Goal: Information Seeking & Learning: Find specific fact

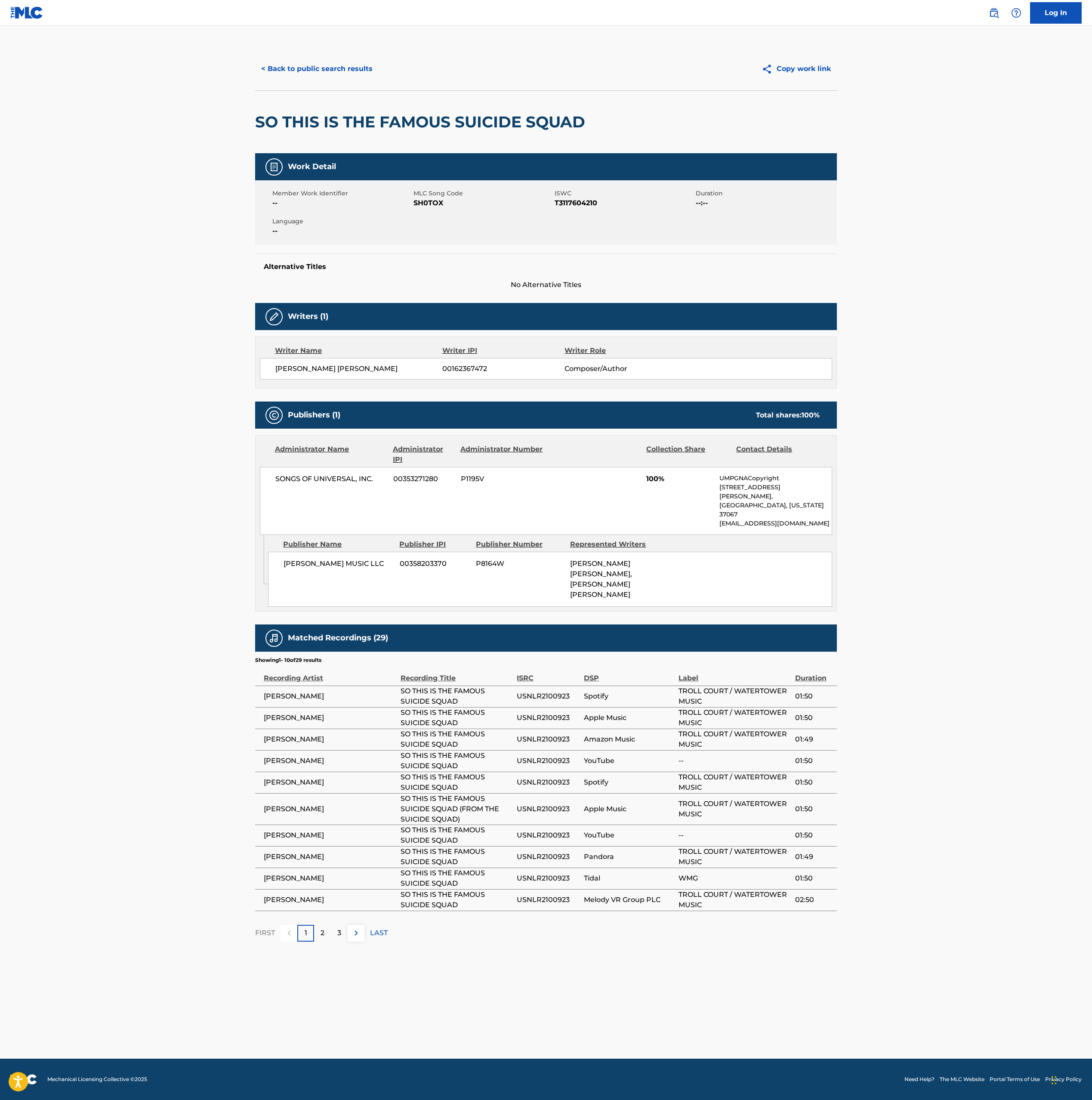
click at [339, 70] on button "< Back to public search results" at bounding box center [316, 69] width 123 height 22
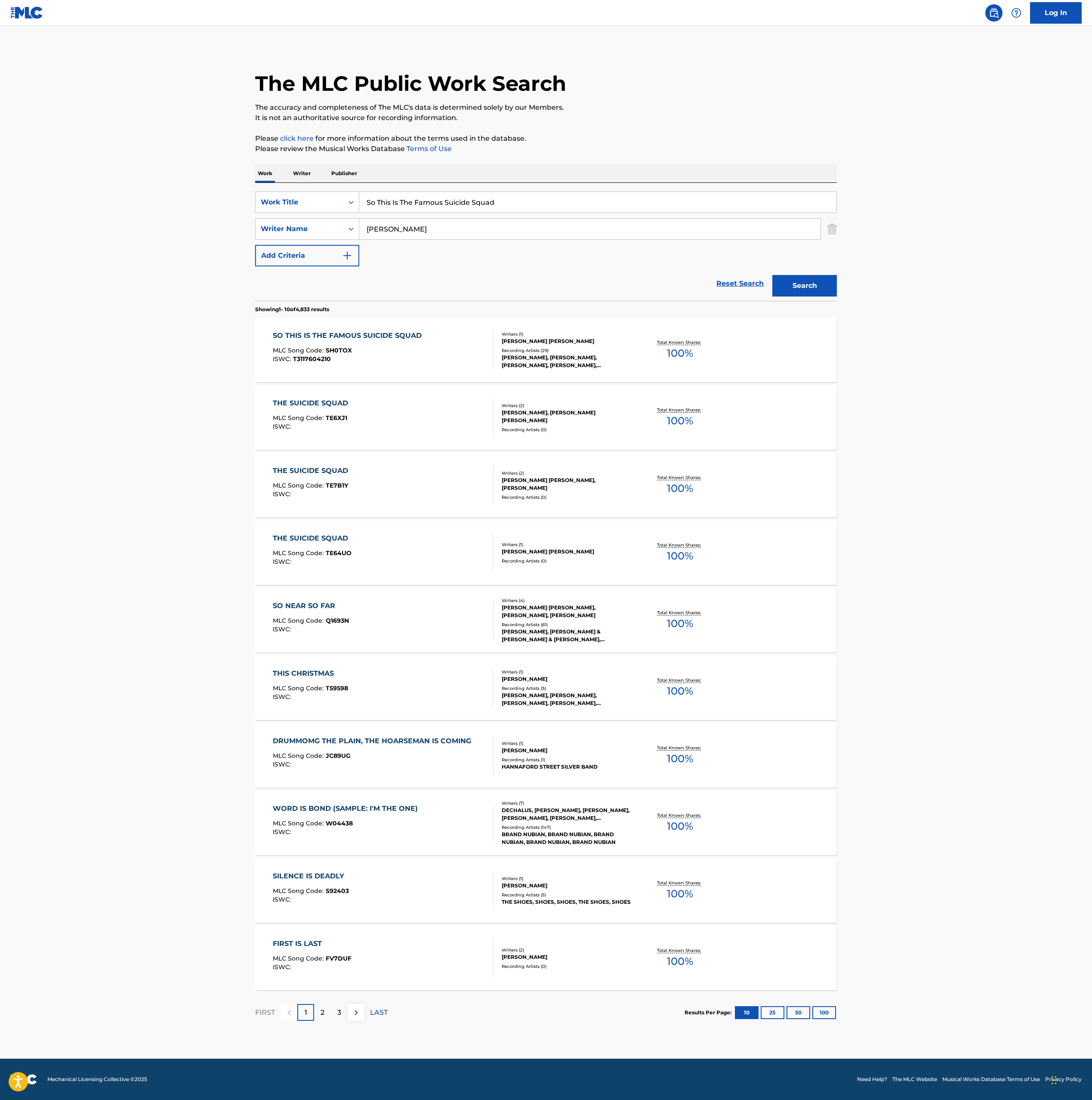
click at [842, 229] on div "The MLC Public Work Search The accuracy and completeness of The MLC's data is d…" at bounding box center [546, 541] width 602 height 987
click at [661, 204] on input "So This Is The Famous Suicide Squad" at bounding box center [597, 201] width 477 height 21
type input "kinda like the rain"
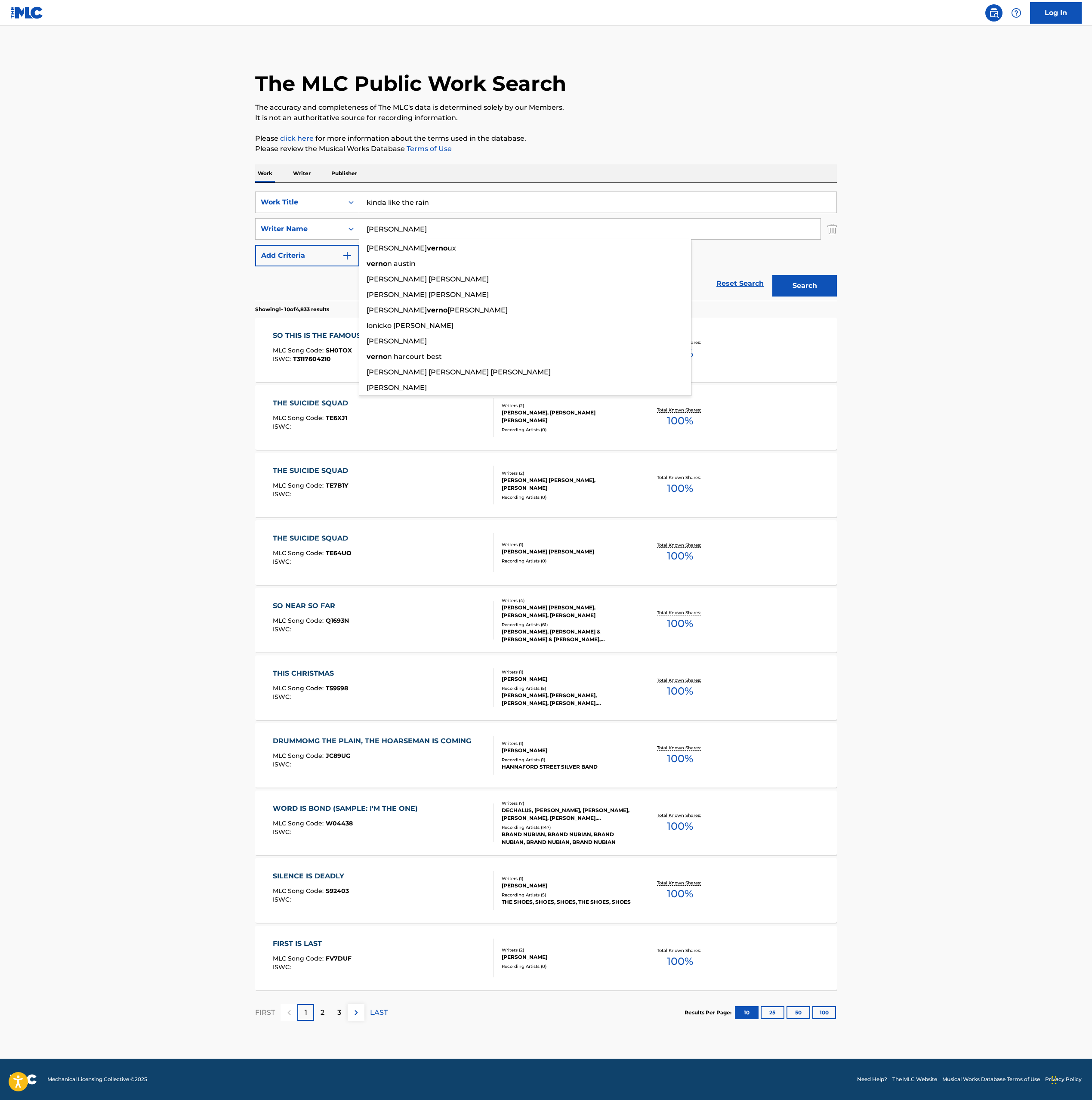
click at [773, 275] on button "Search" at bounding box center [804, 286] width 64 height 22
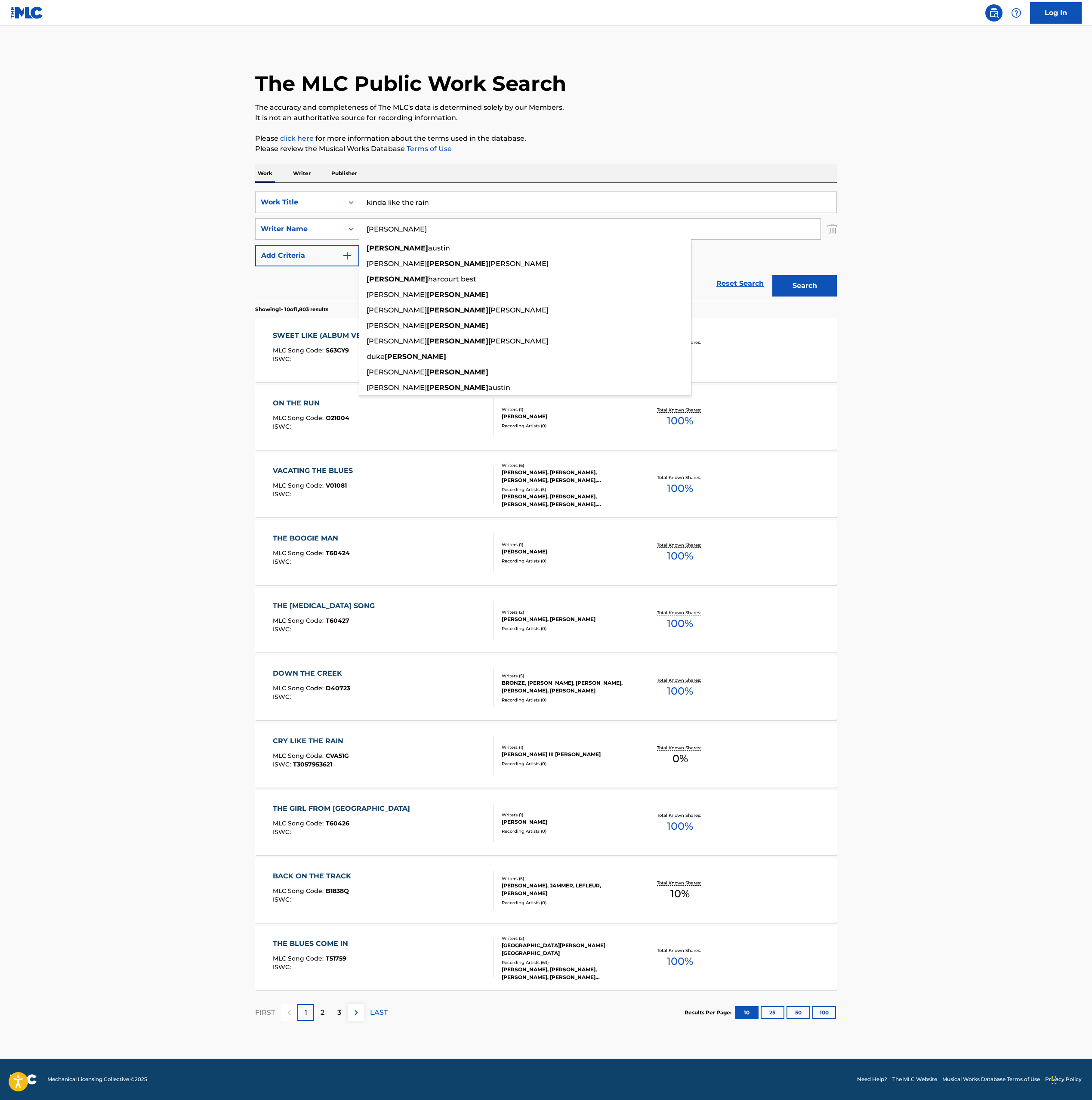
click at [413, 230] on input "vernon" at bounding box center [589, 228] width 461 height 21
type input "wilson"
click at [773, 275] on button "Search" at bounding box center [804, 286] width 64 height 22
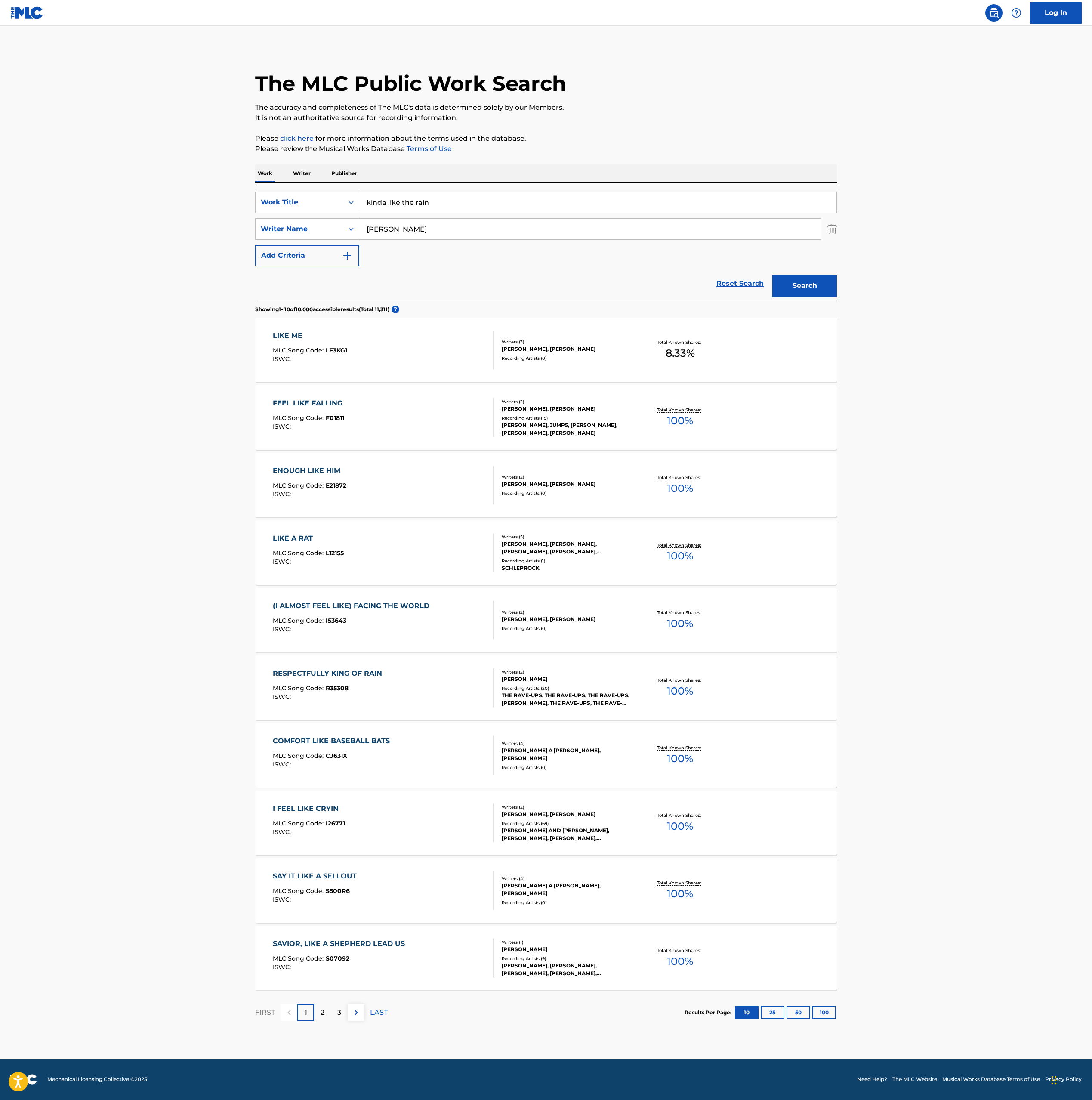
click at [453, 208] on input "kinda like the rain" at bounding box center [597, 201] width 477 height 21
type input ""kinda like the rain""
click at [773, 275] on button "Search" at bounding box center [804, 286] width 64 height 22
click at [398, 231] on input "wilson" at bounding box center [589, 228] width 461 height 21
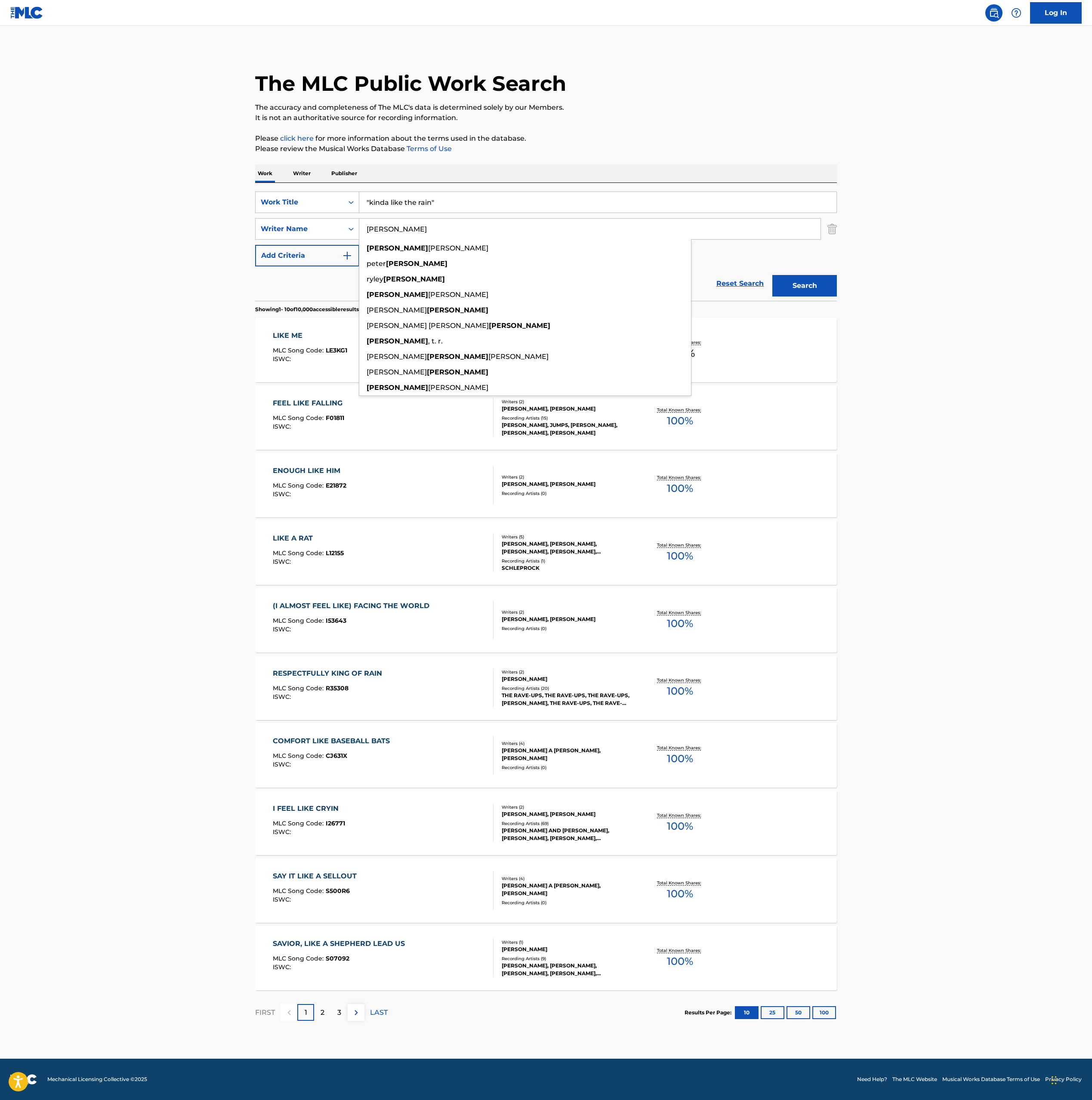
click at [398, 231] on input "wilson" at bounding box center [589, 228] width 461 height 21
click at [829, 233] on img "Search Form" at bounding box center [832, 229] width 10 height 22
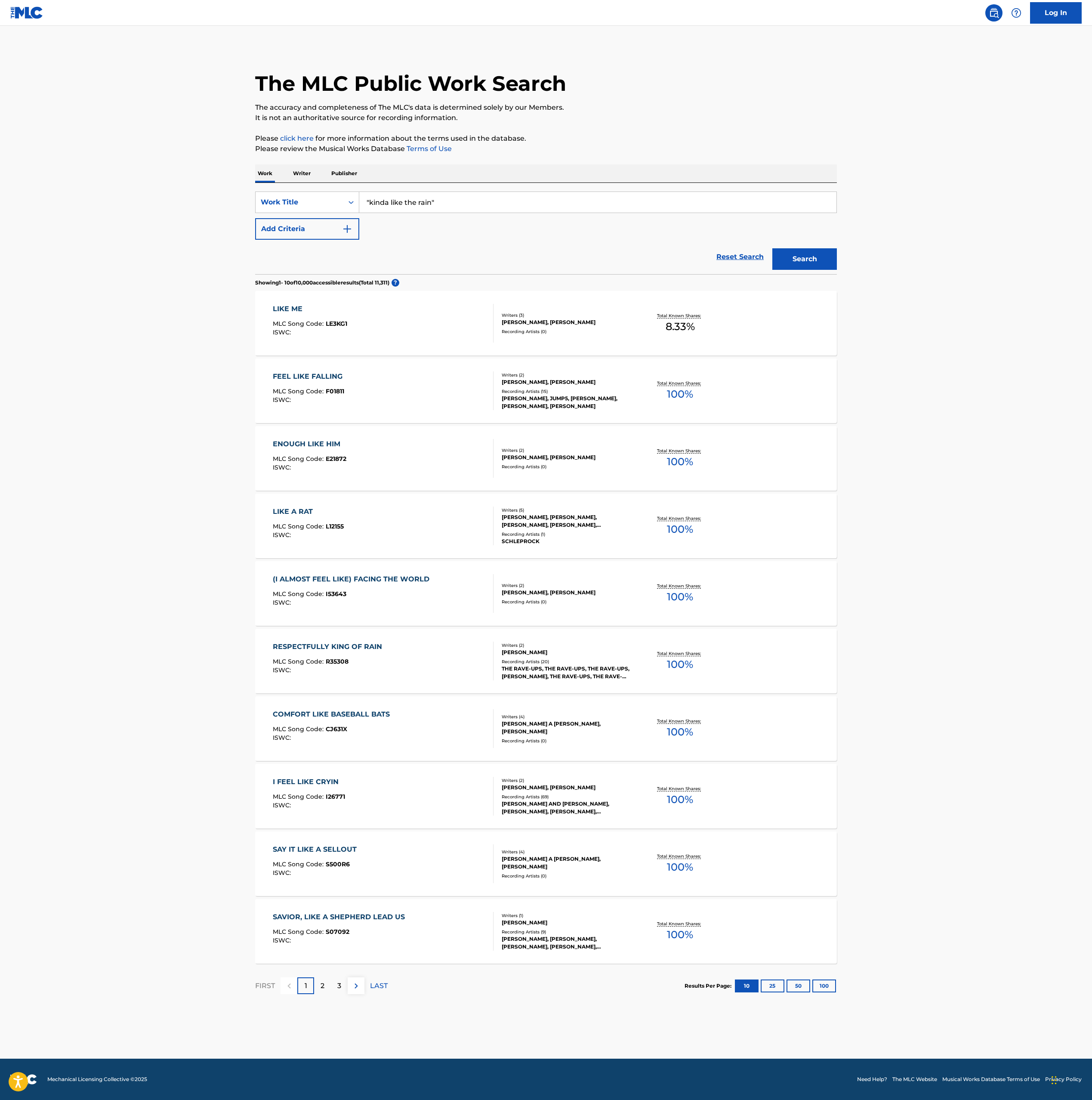
click at [815, 253] on button "Search" at bounding box center [804, 259] width 64 height 22
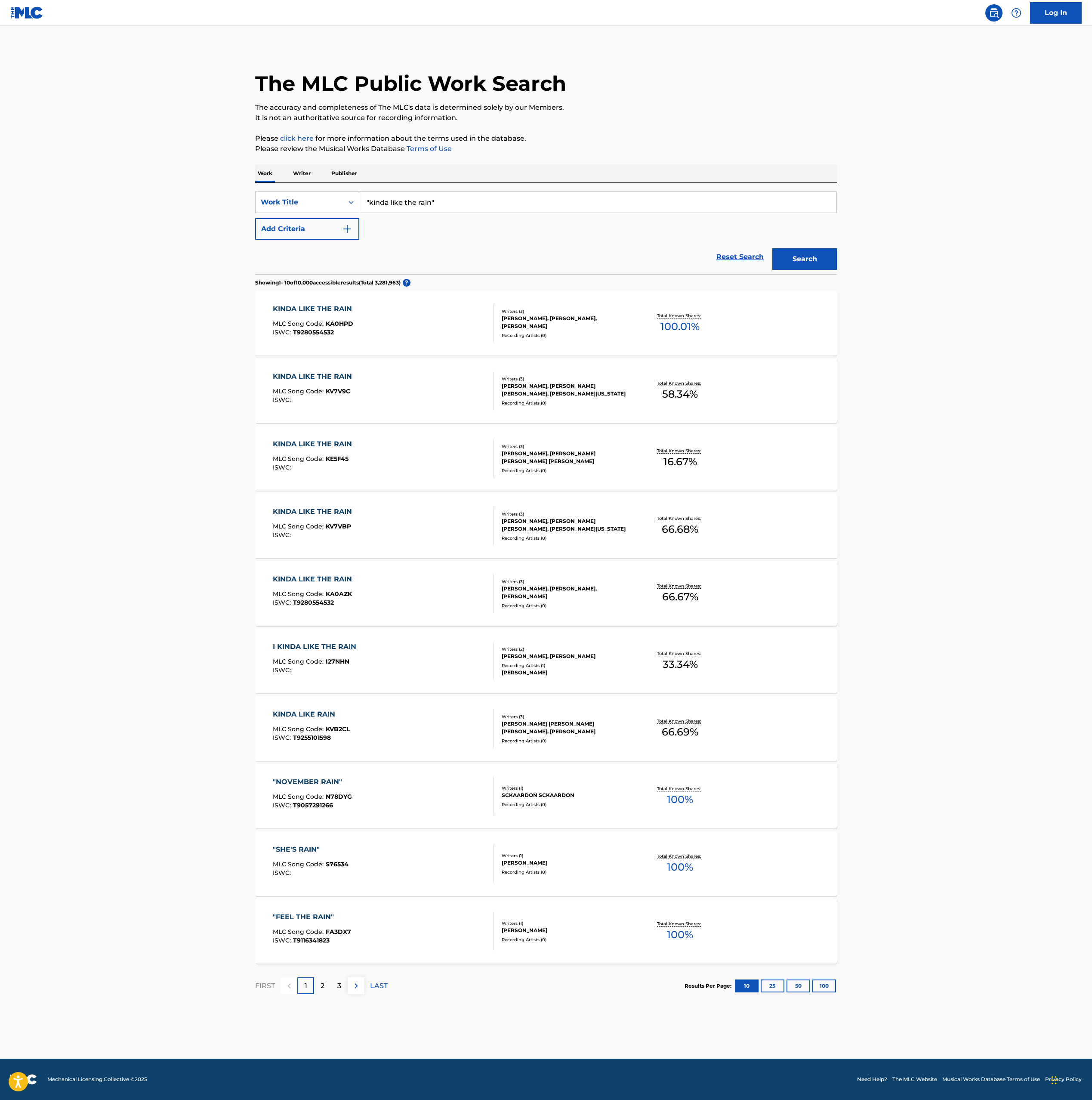
click at [477, 394] on div "KINDA LIKE THE RAIN MLC Song Code : KV7V9C ISWC :" at bounding box center [383, 390] width 221 height 39
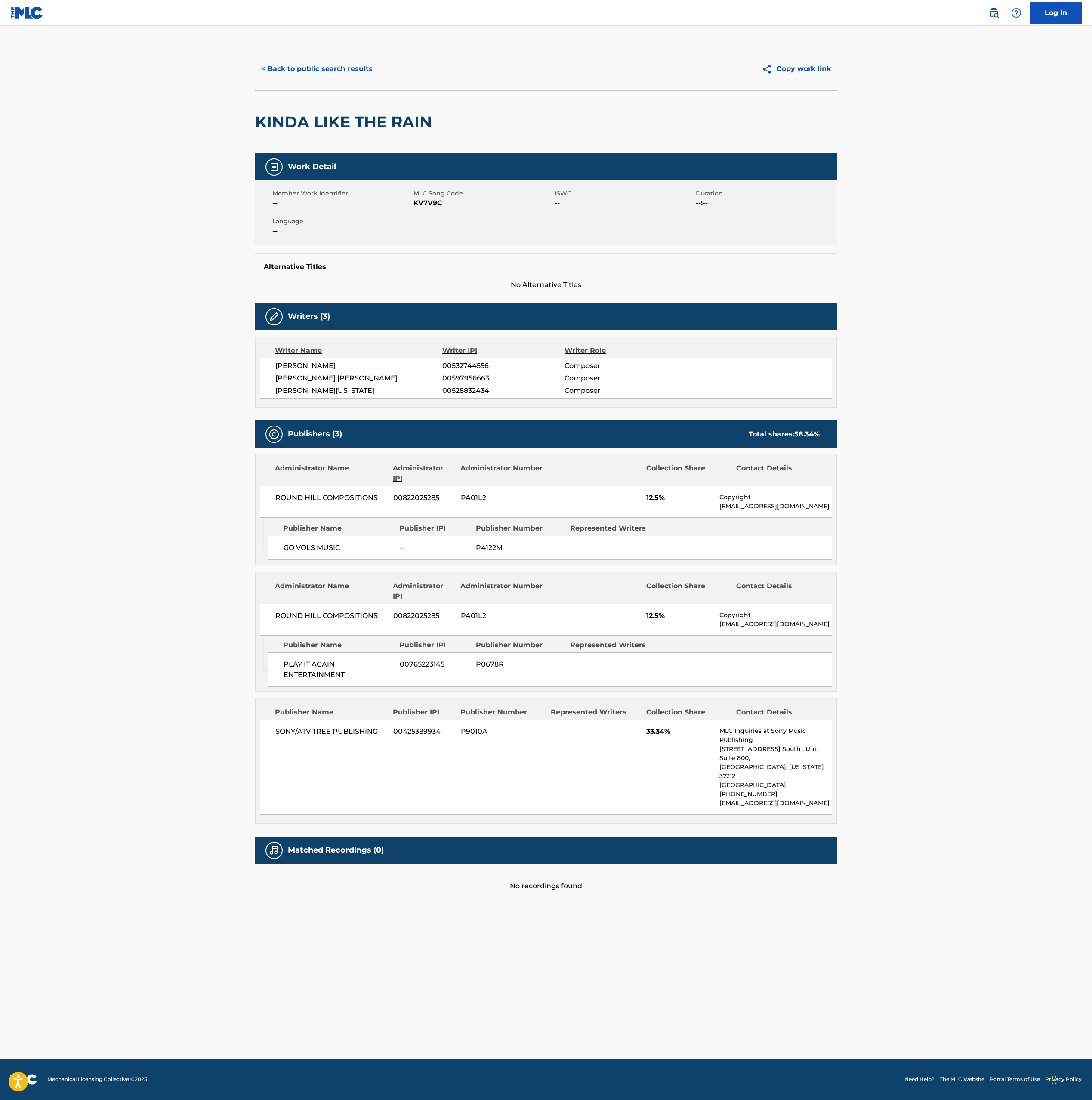
click at [326, 70] on button "< Back to public search results" at bounding box center [316, 69] width 123 height 22
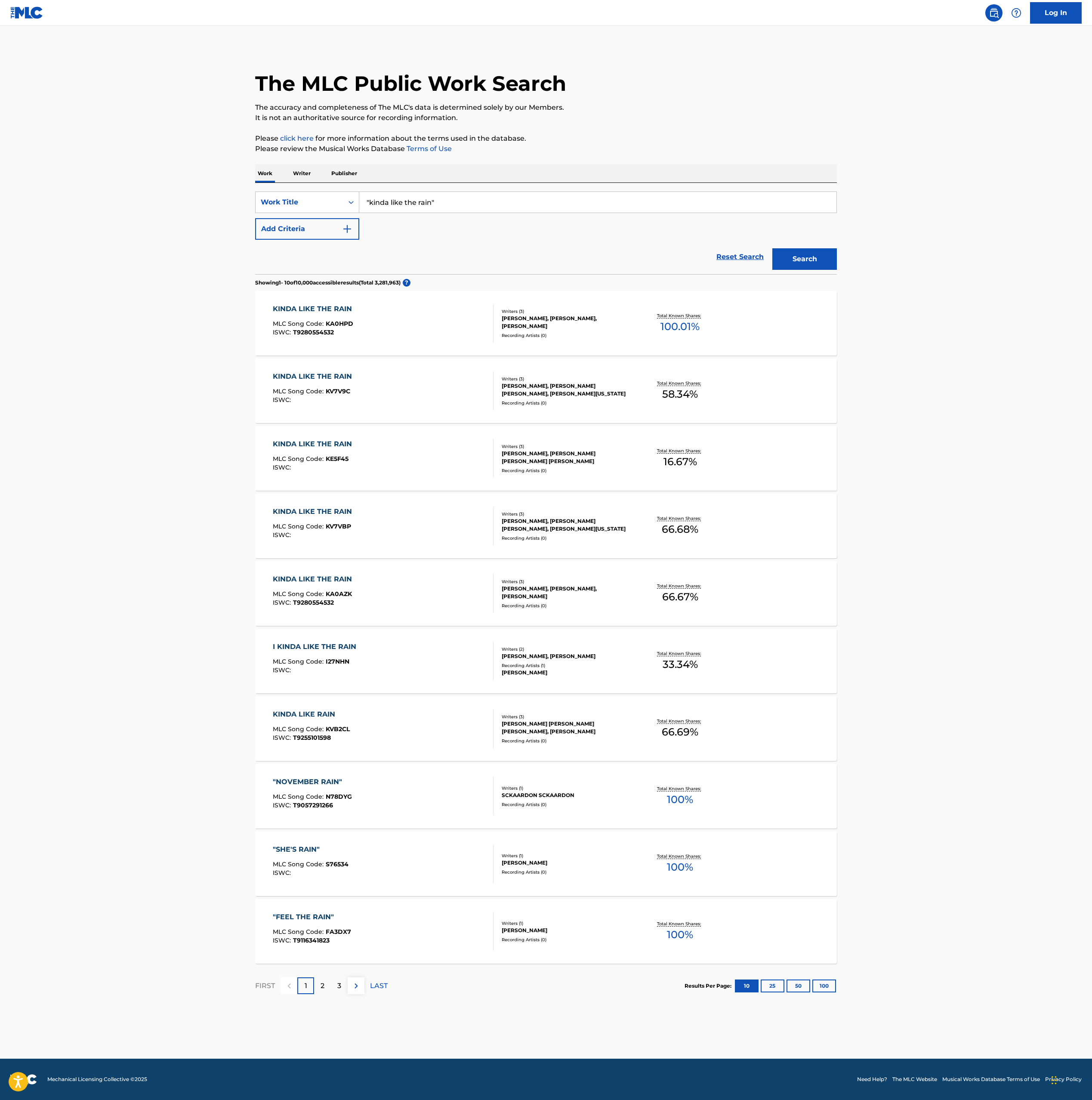
click at [496, 537] on div "Writers ( 3 ) TYLER FARR, HOUSTON AUBREY PAUL PHILLIPS, RANDY MONTANA Recording…" at bounding box center [562, 526] width 138 height 31
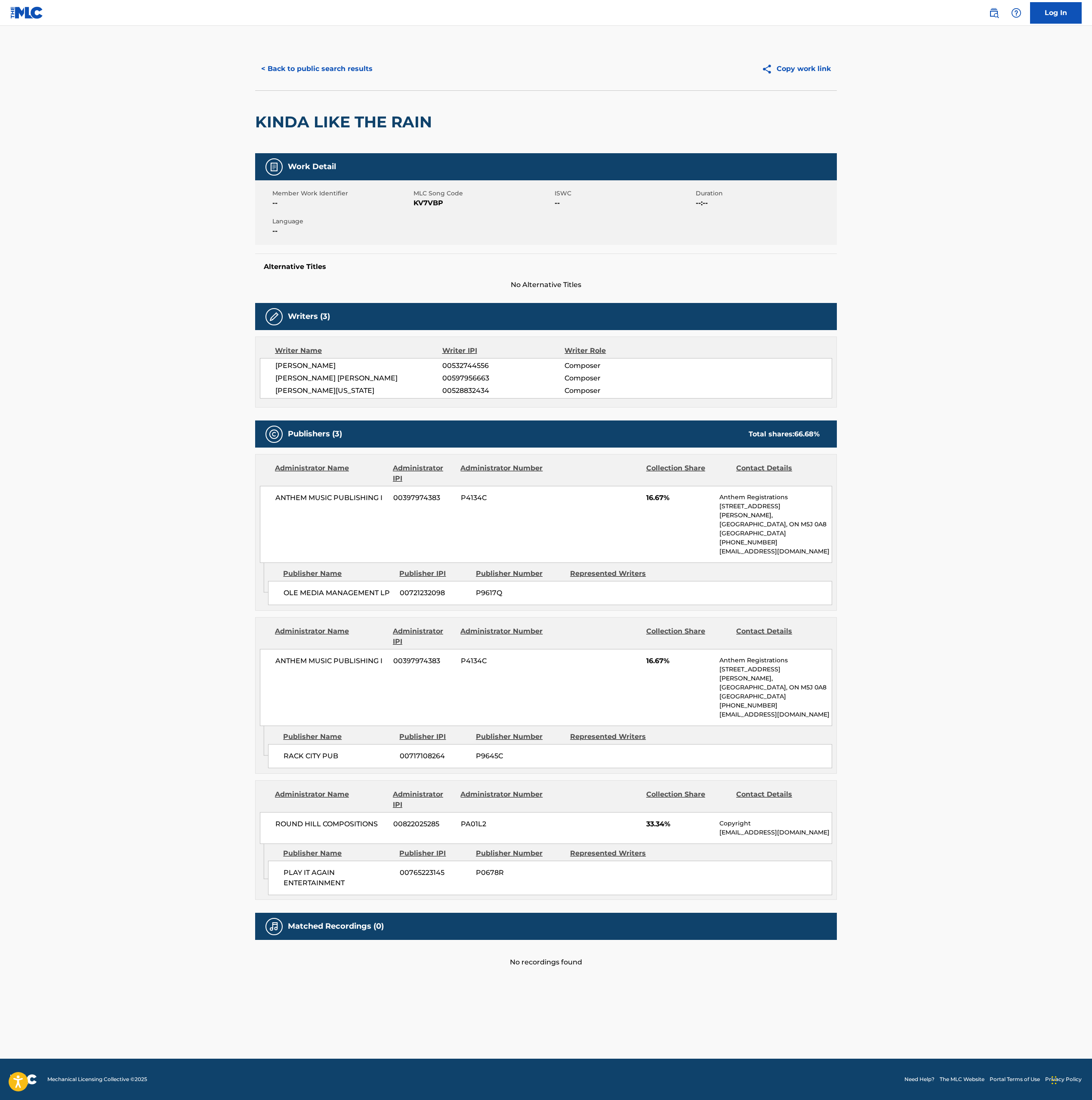
click at [328, 71] on button "< Back to public search results" at bounding box center [316, 69] width 123 height 22
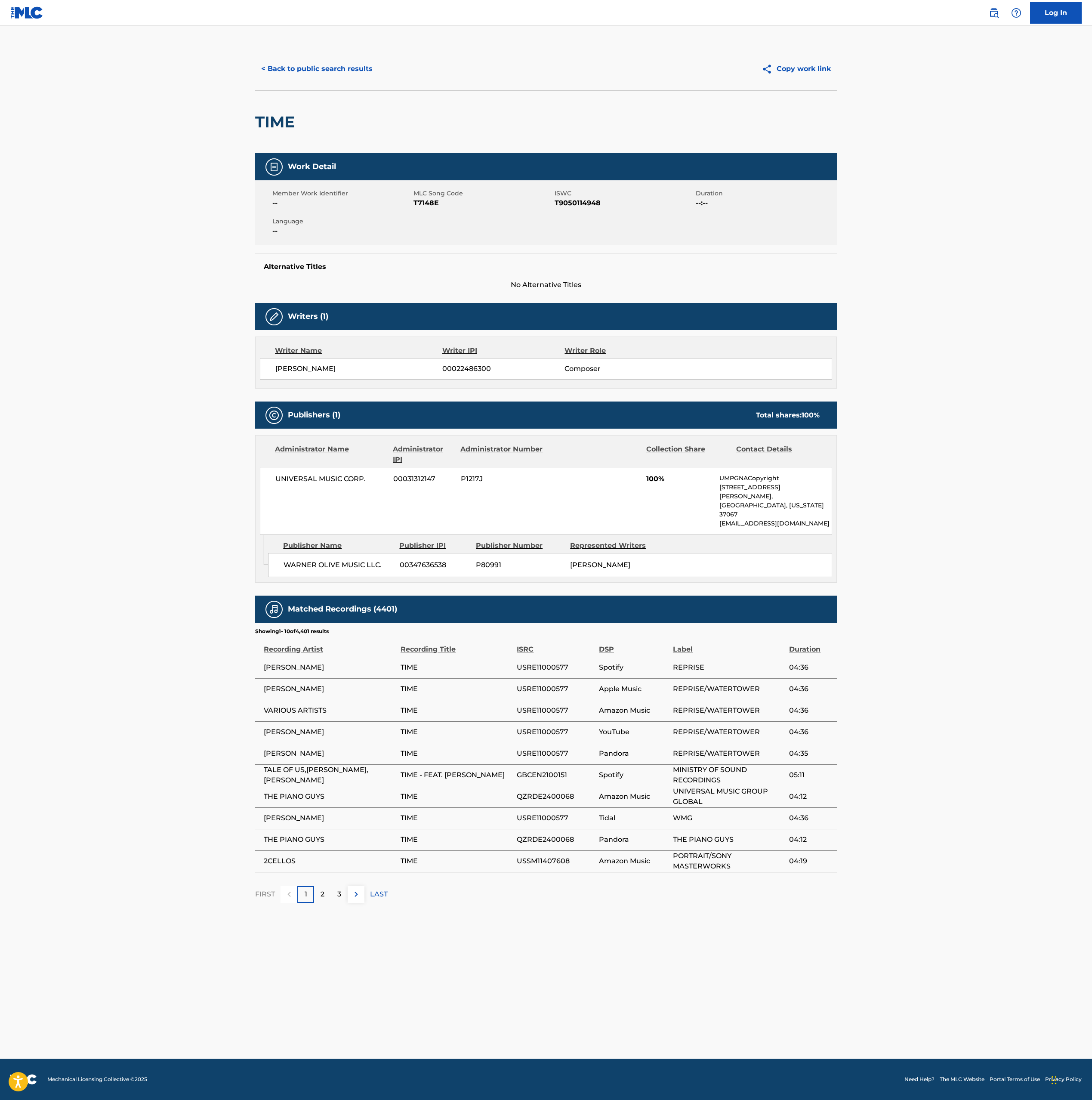
click at [306, 64] on button "< Back to public search results" at bounding box center [316, 69] width 123 height 22
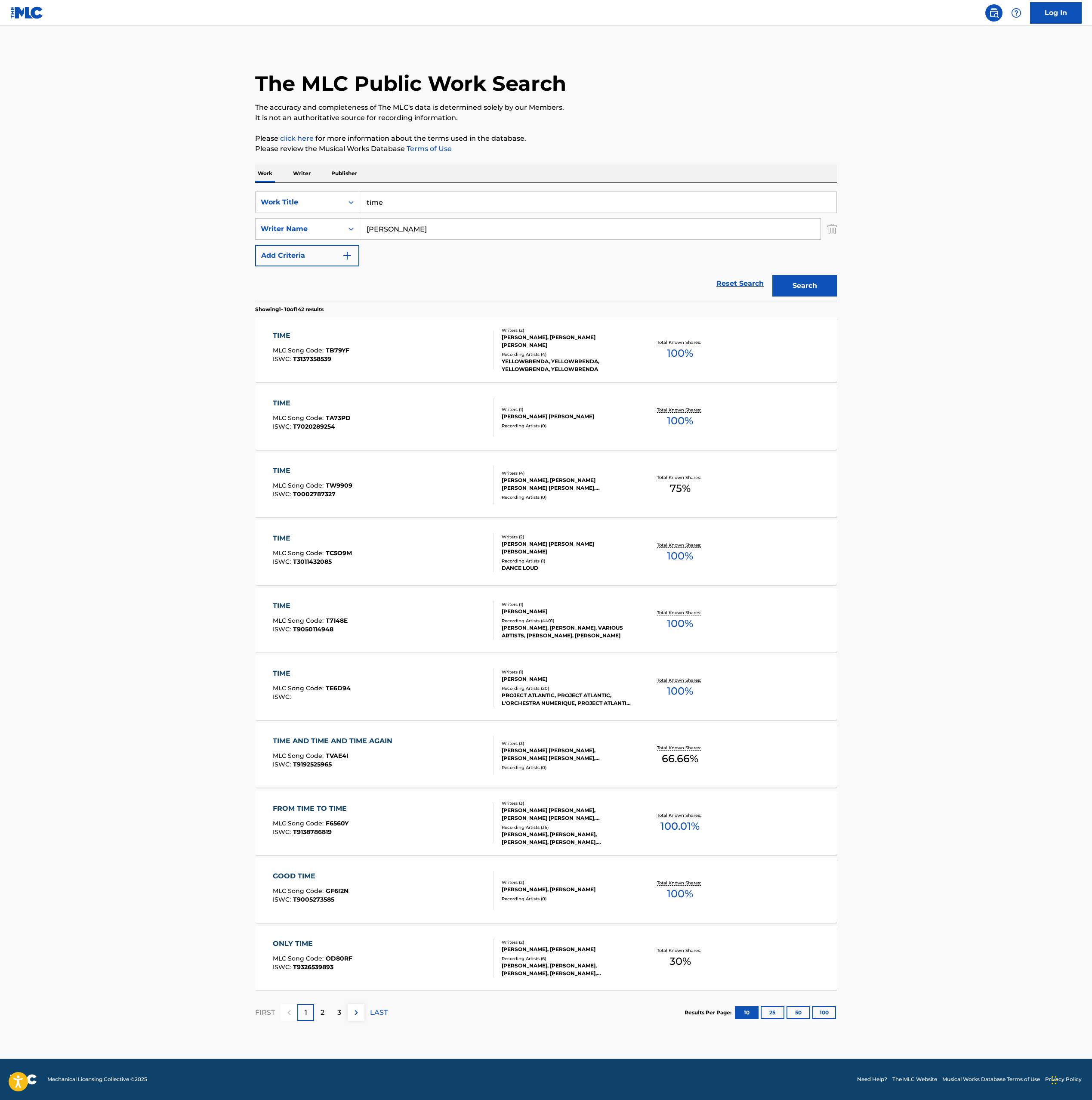
click at [833, 232] on img "Search Form" at bounding box center [832, 229] width 10 height 22
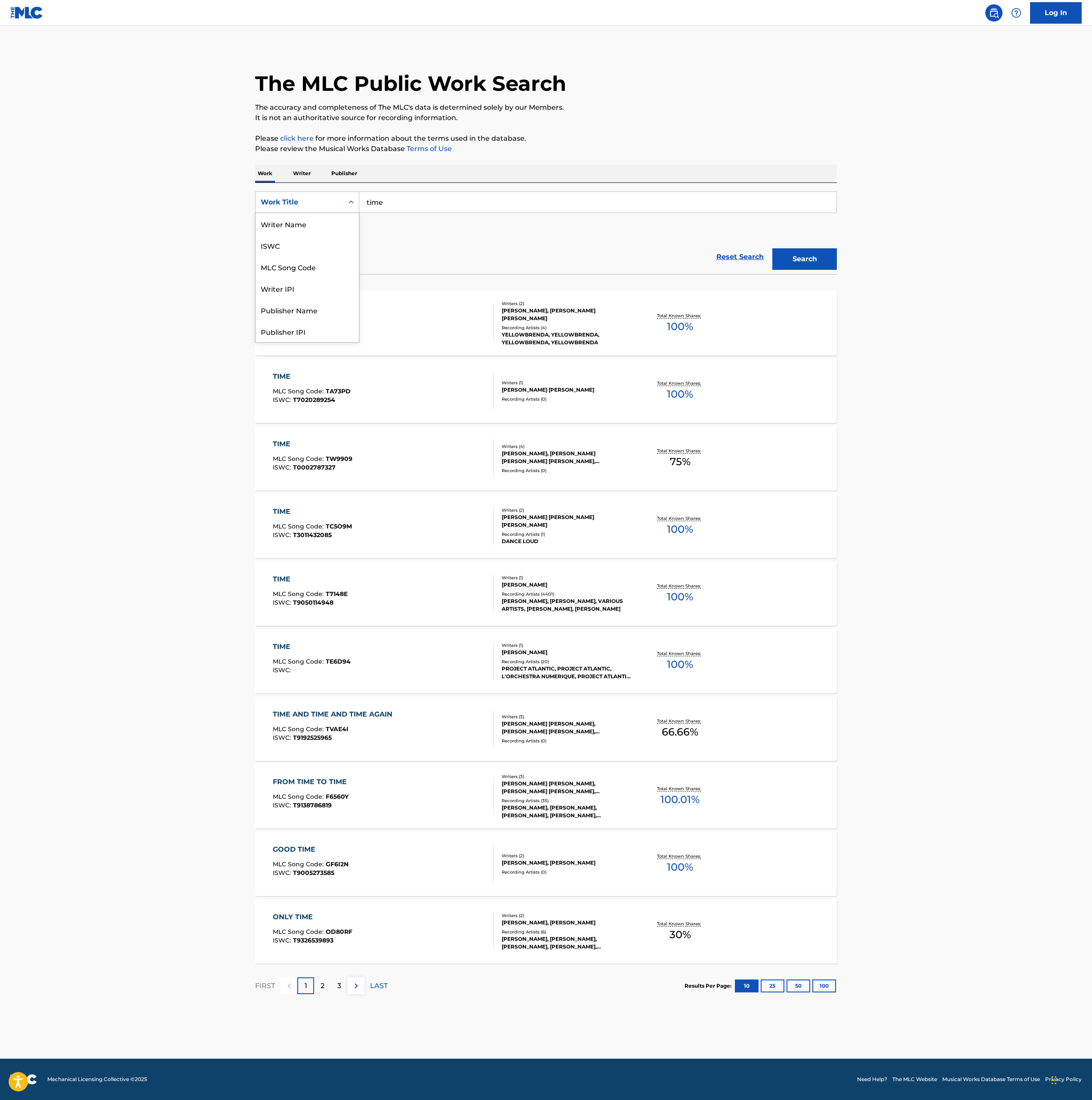
drag, startPoint x: 323, startPoint y: 197, endPoint x: 337, endPoint y: 218, distance: 25.2
click at [324, 196] on div "Work Title" at bounding box center [300, 202] width 87 height 16
click at [338, 221] on div "MLC Song Code" at bounding box center [307, 224] width 103 height 22
click at [409, 202] on input "Search Form" at bounding box center [597, 201] width 477 height 21
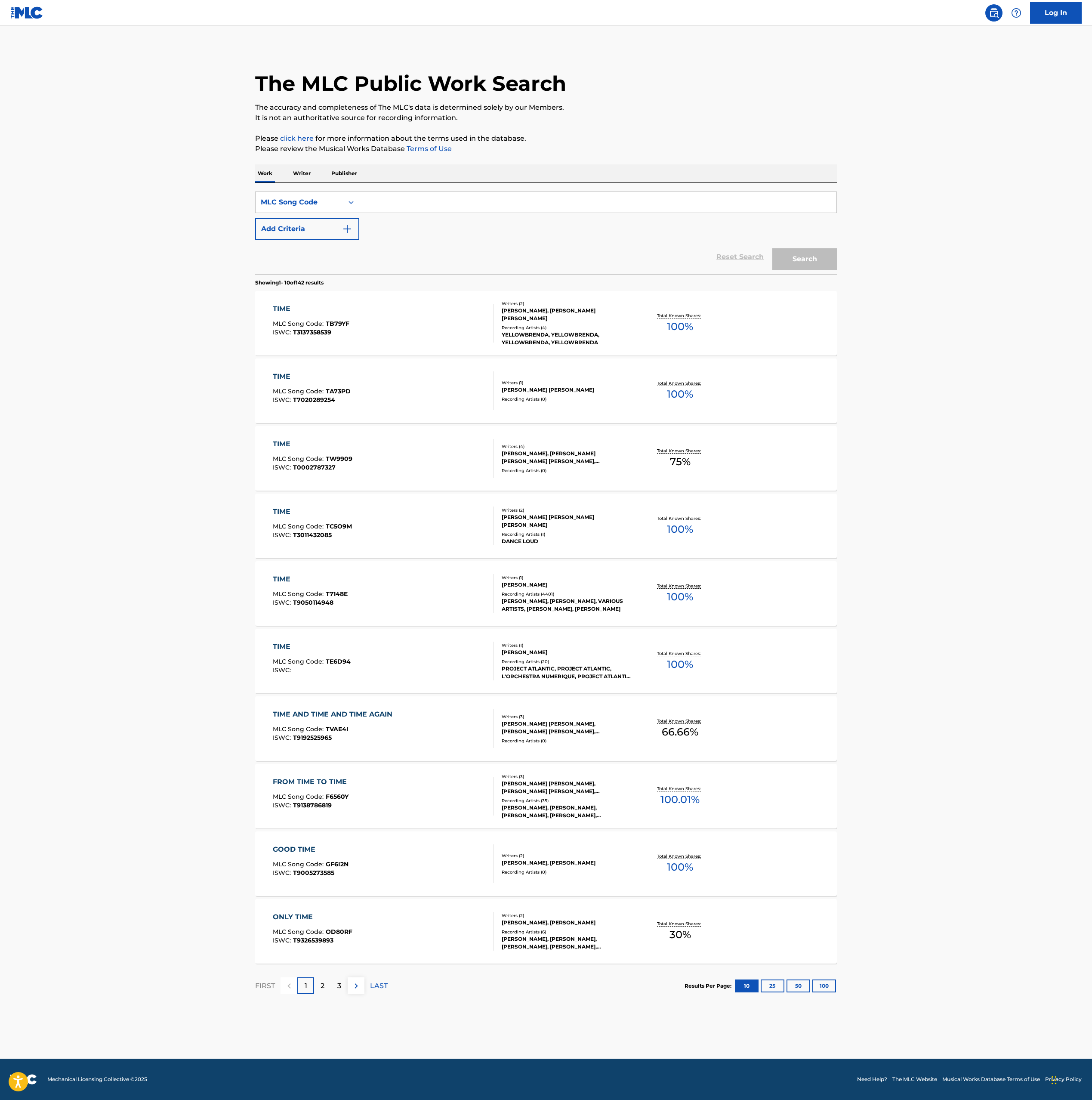
paste input "B06945"
type input "B06945"
click at [808, 258] on button "Search" at bounding box center [804, 259] width 64 height 22
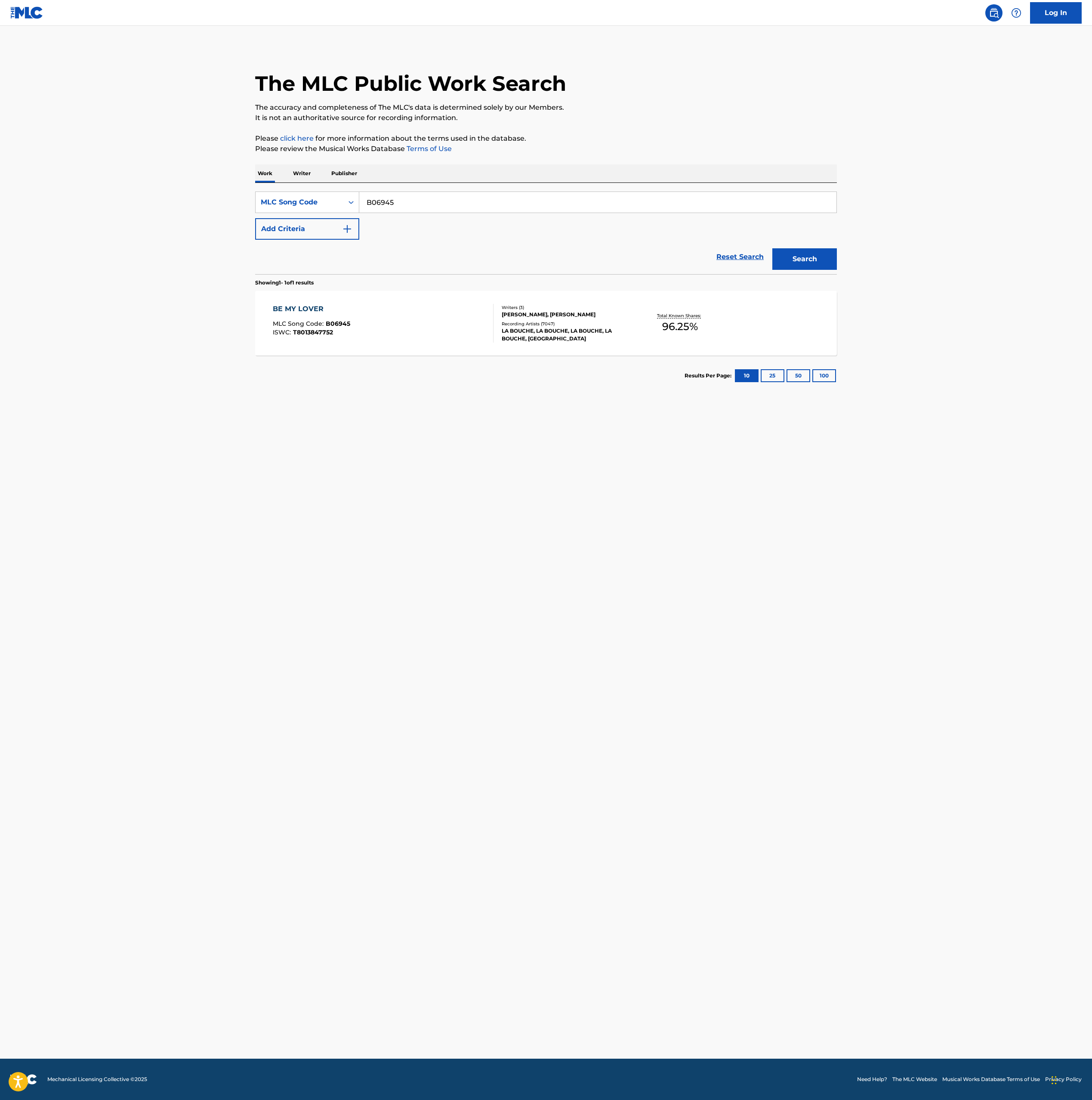
click at [486, 334] on div at bounding box center [489, 322] width 7 height 39
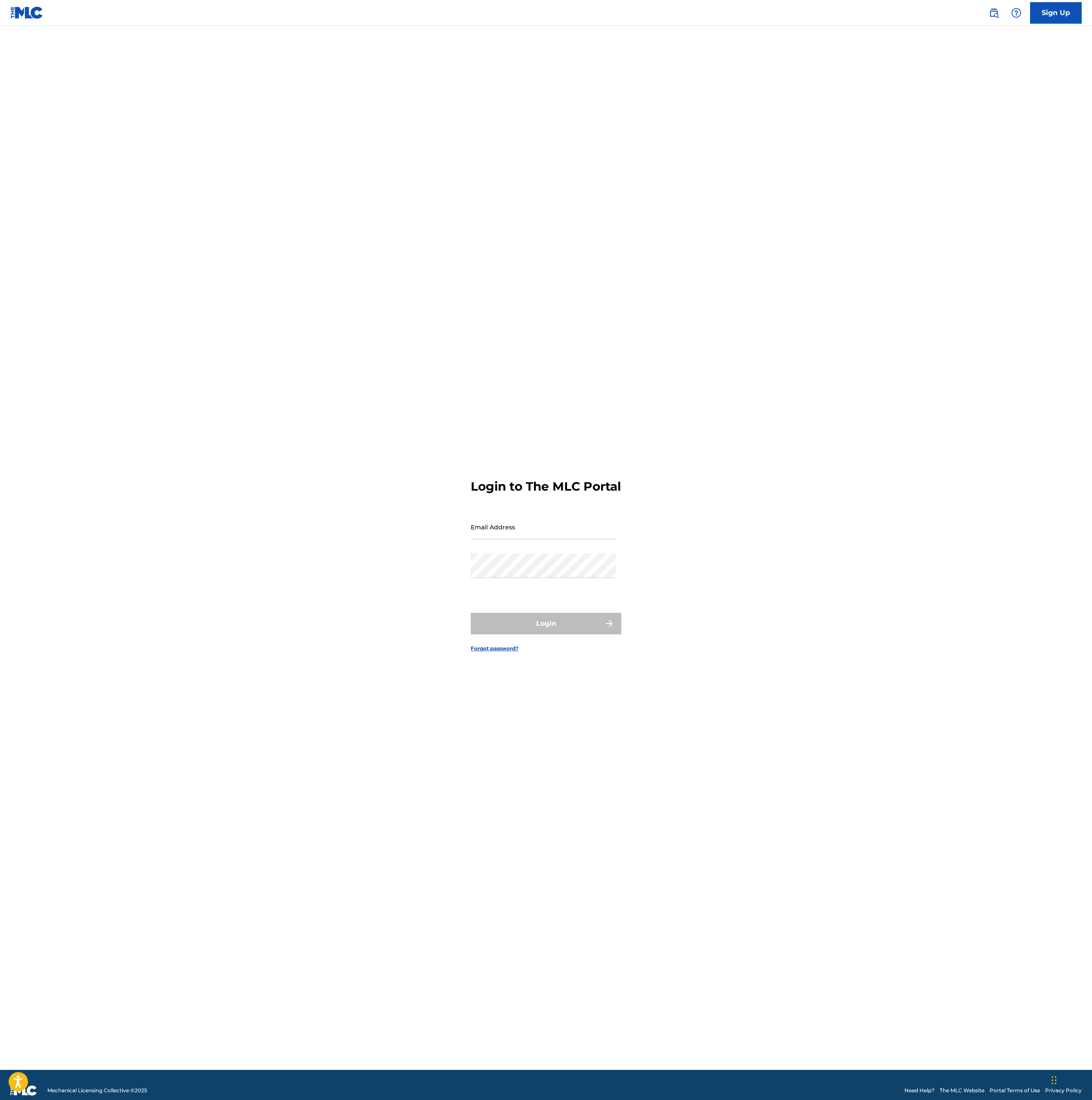
drag, startPoint x: 995, startPoint y: 18, endPoint x: 982, endPoint y: 22, distance: 13.6
click at [995, 18] on link at bounding box center [993, 12] width 17 height 17
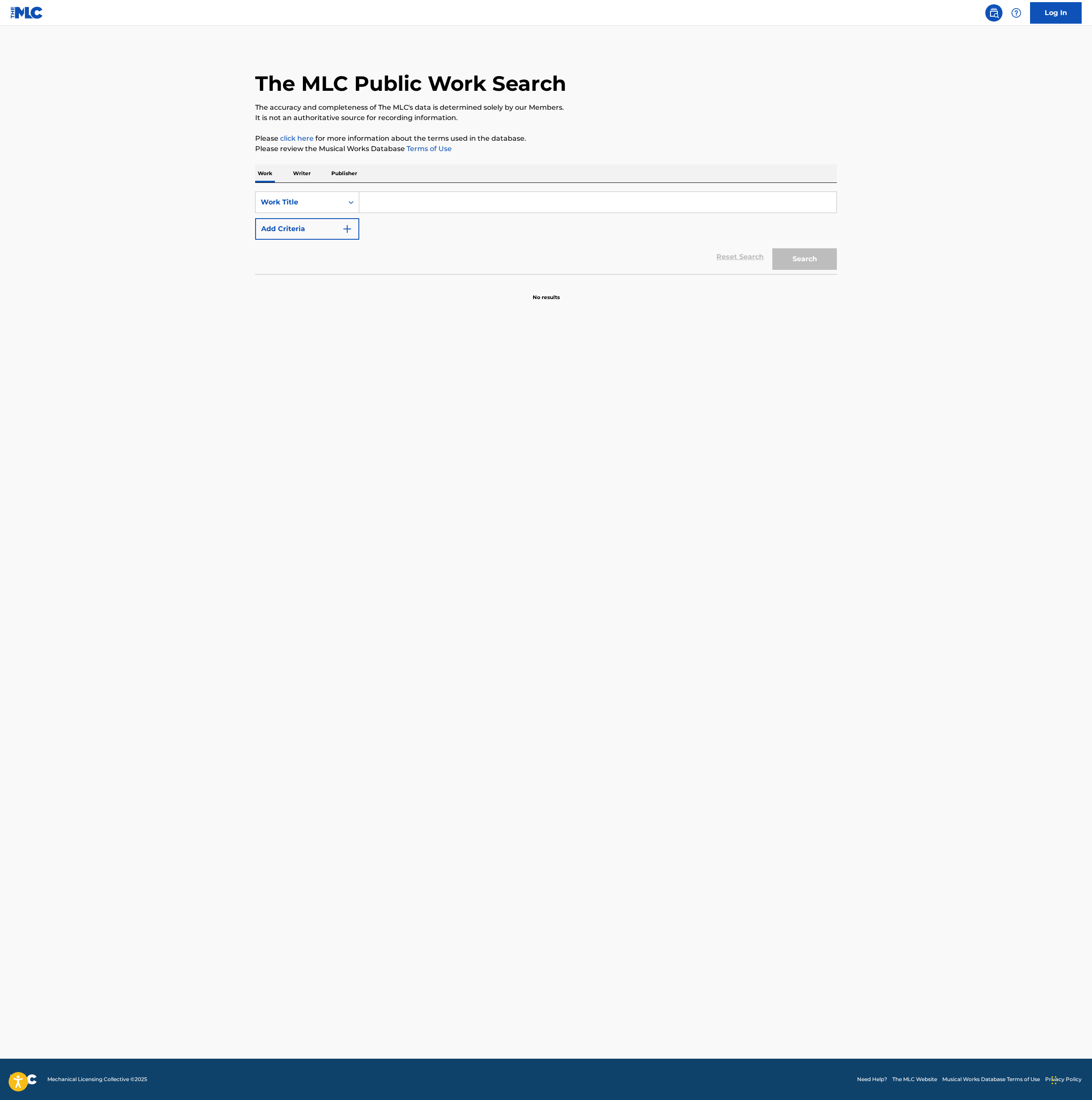
click at [403, 205] on input "Search Form" at bounding box center [597, 201] width 477 height 21
type input "kinda like the rain"
click at [773, 248] on button "Search" at bounding box center [804, 259] width 64 height 22
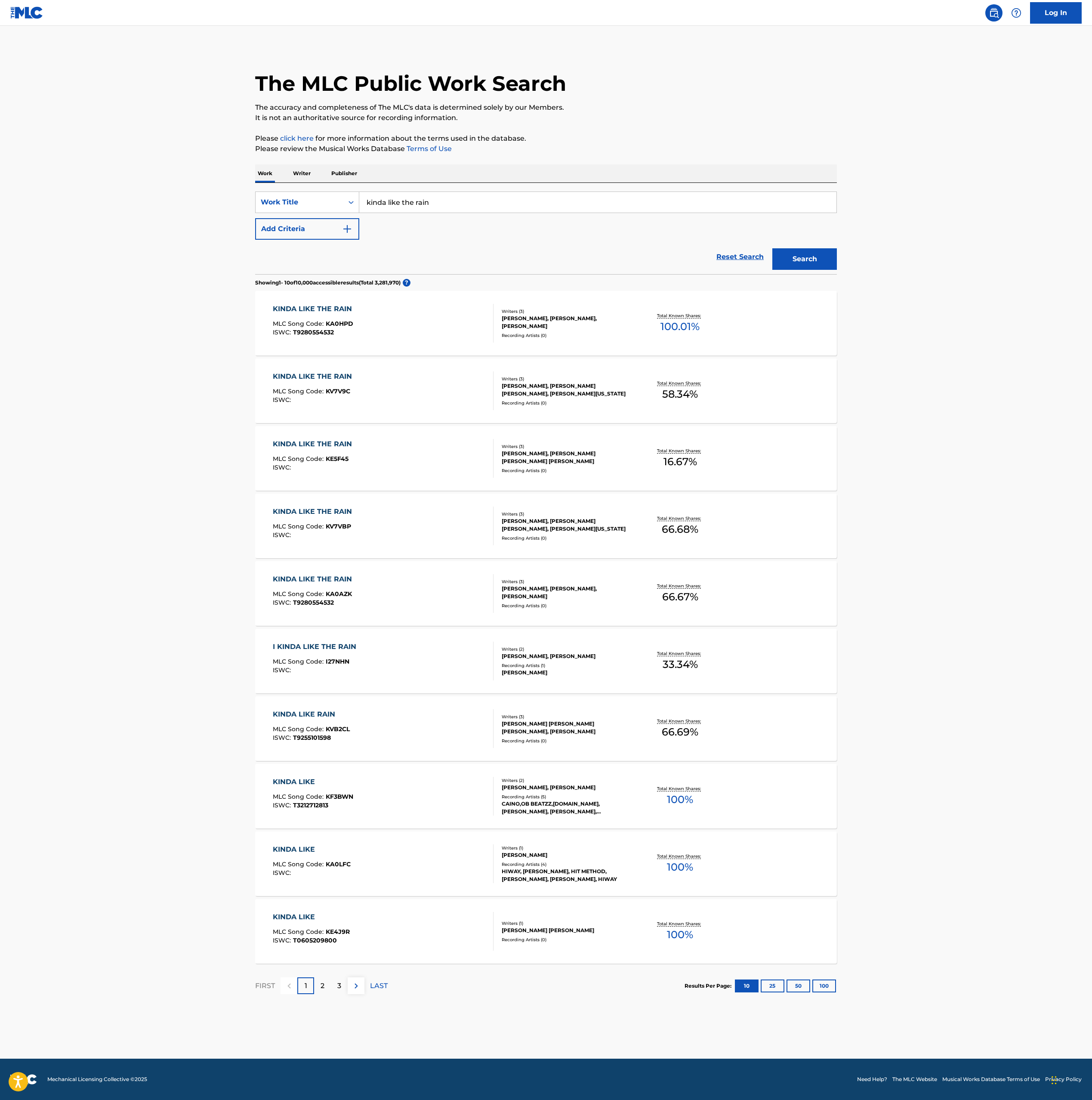
click at [475, 330] on div "KINDA LIKE THE RAIN MLC Song Code : KA0HPD ISWC : T9280554532" at bounding box center [383, 322] width 221 height 39
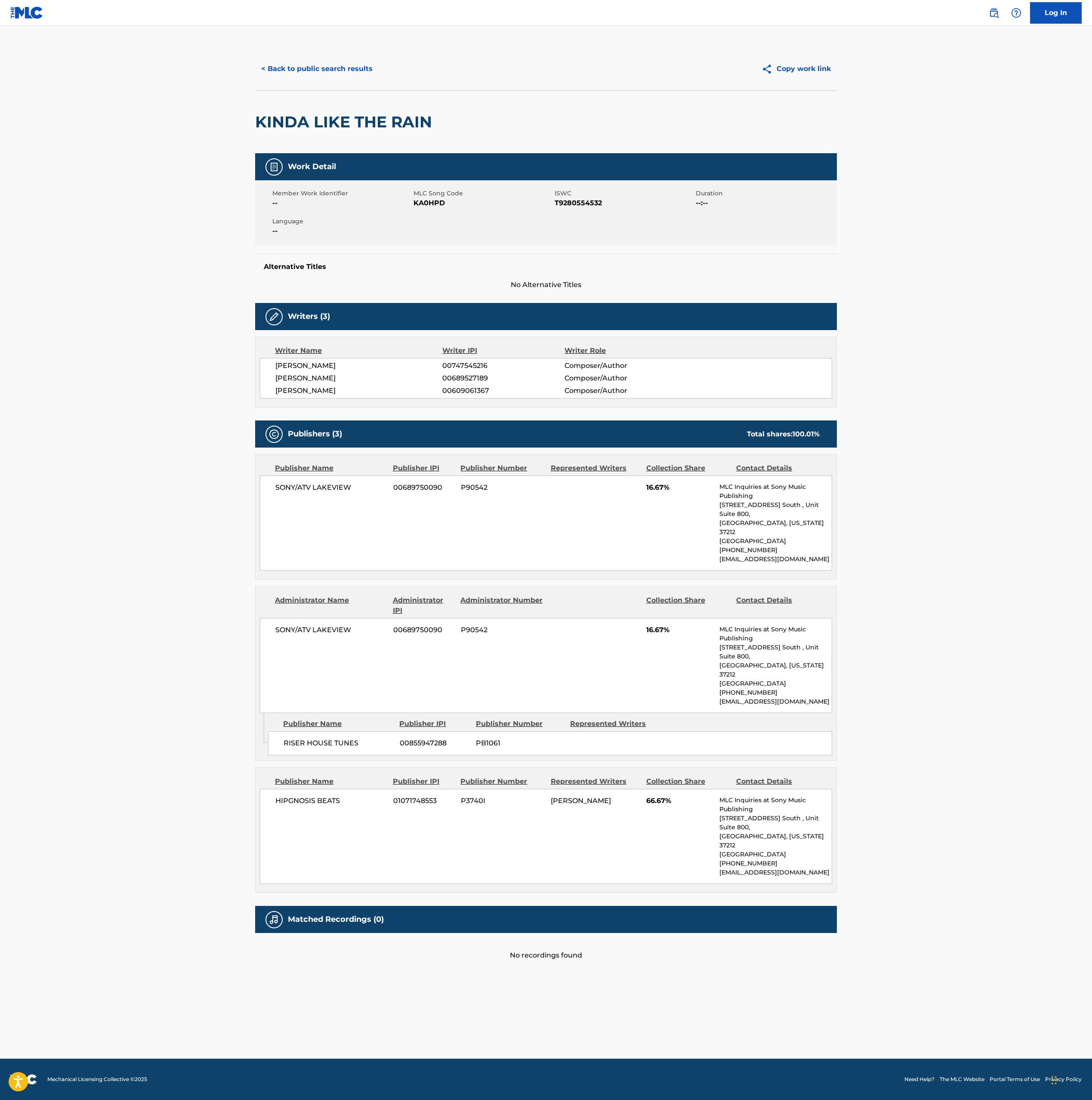
click at [313, 65] on button "< Back to public search results" at bounding box center [316, 69] width 123 height 22
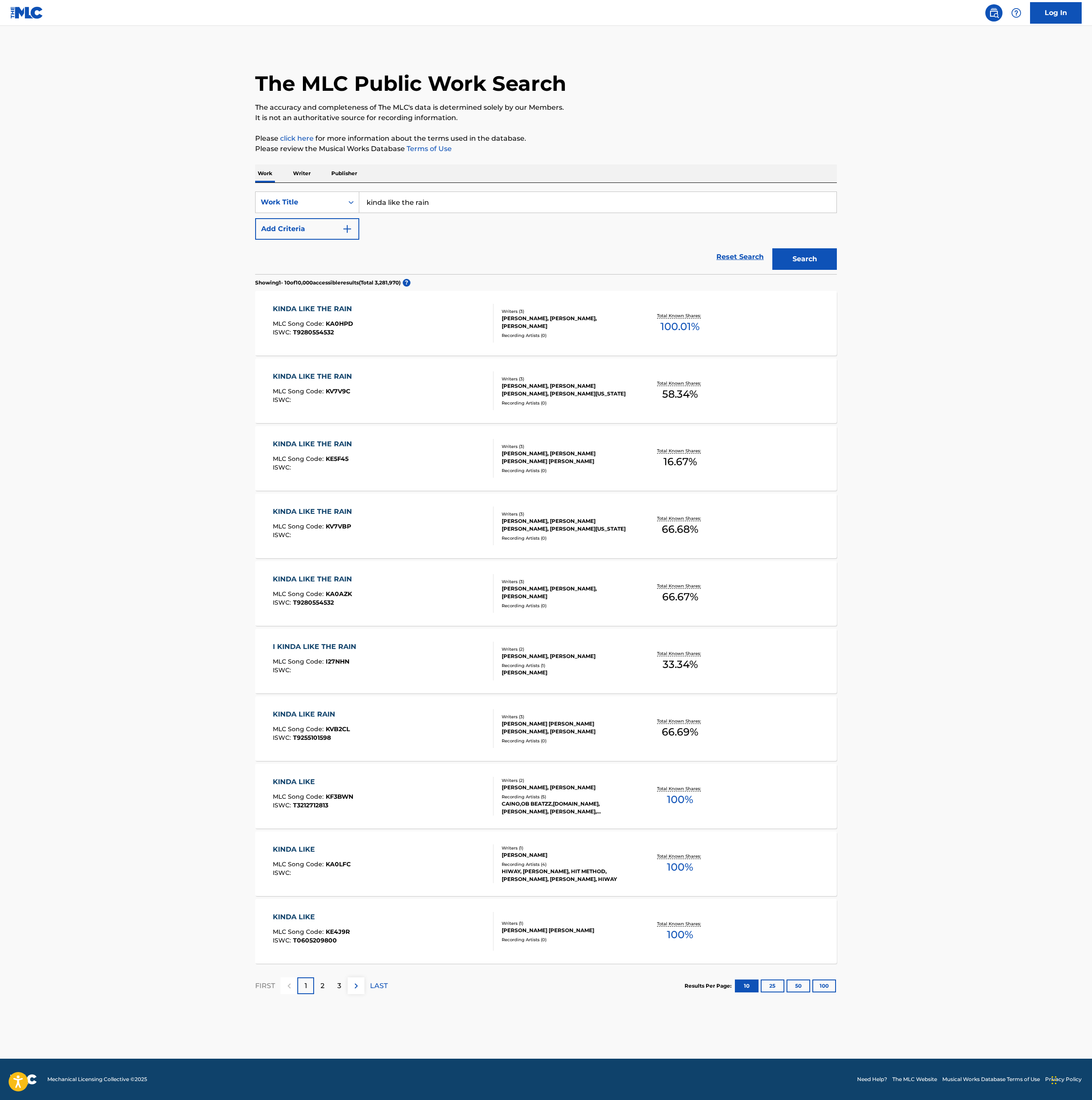
click at [452, 391] on div "KINDA LIKE THE RAIN MLC Song Code : KV7V9C ISWC :" at bounding box center [383, 390] width 221 height 39
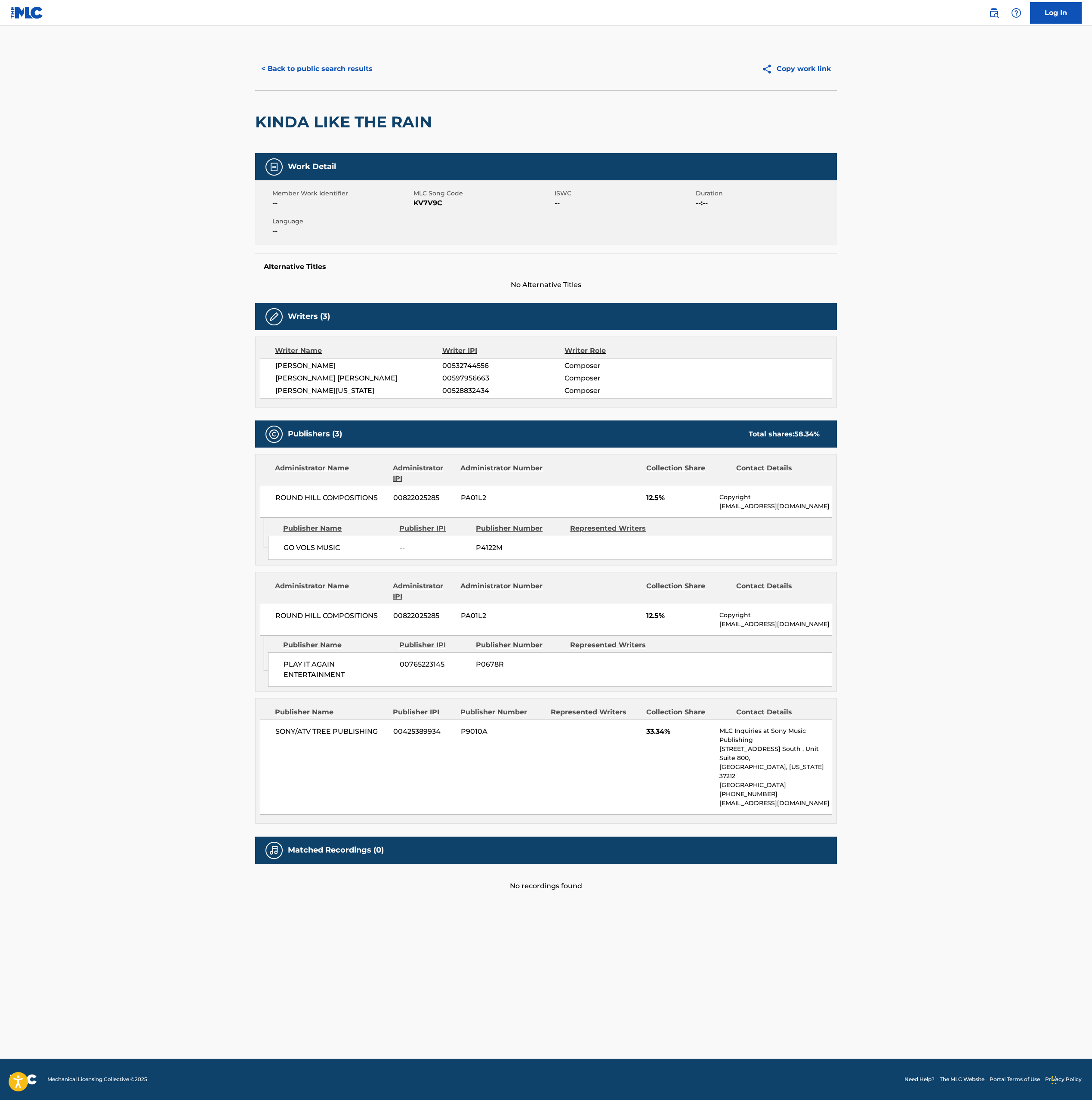
click at [282, 60] on button "< Back to public search results" at bounding box center [316, 69] width 123 height 22
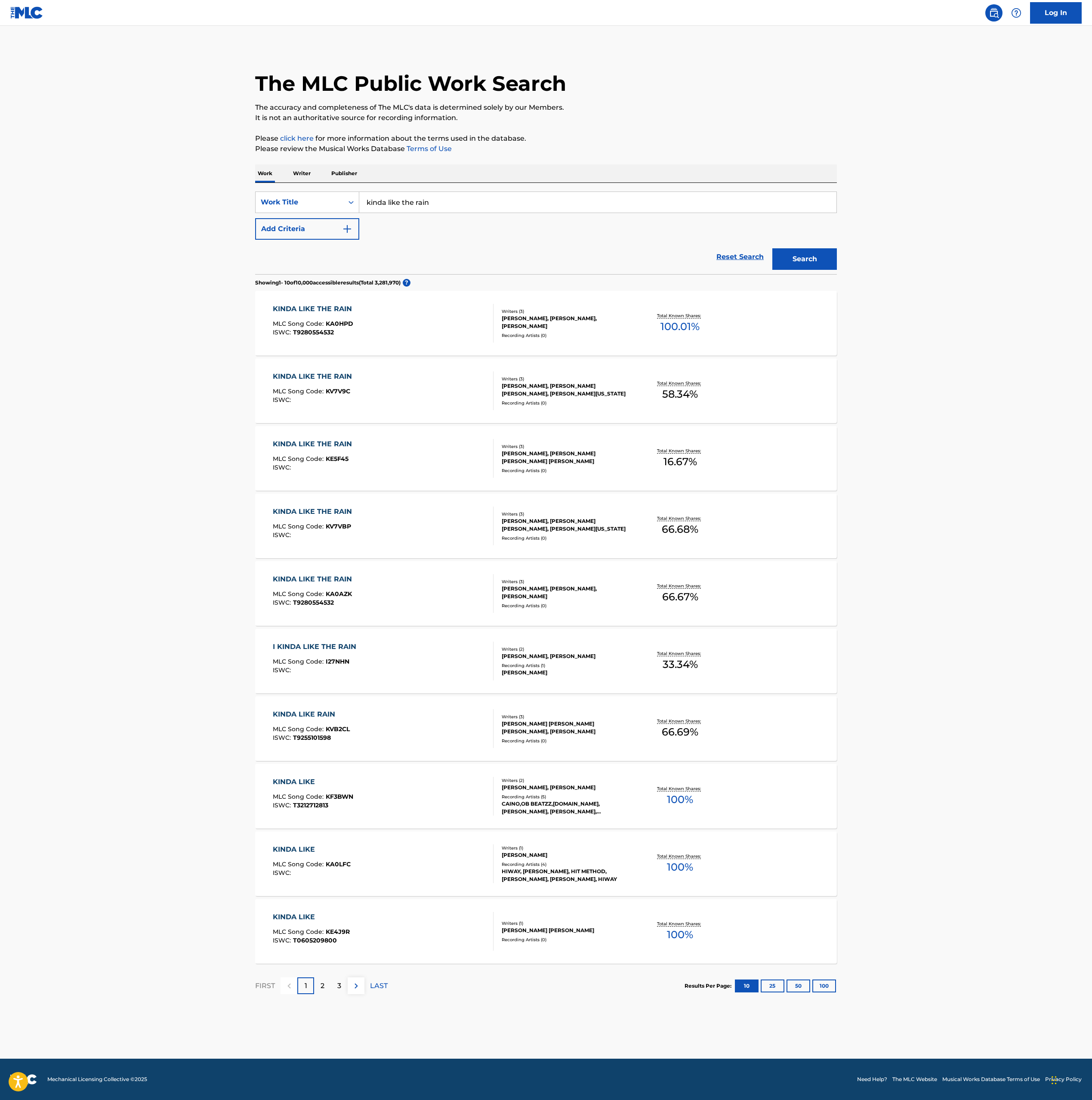
click at [470, 525] on div "KINDA LIKE THE RAIN MLC Song Code : KV7VBP ISWC :" at bounding box center [383, 526] width 221 height 39
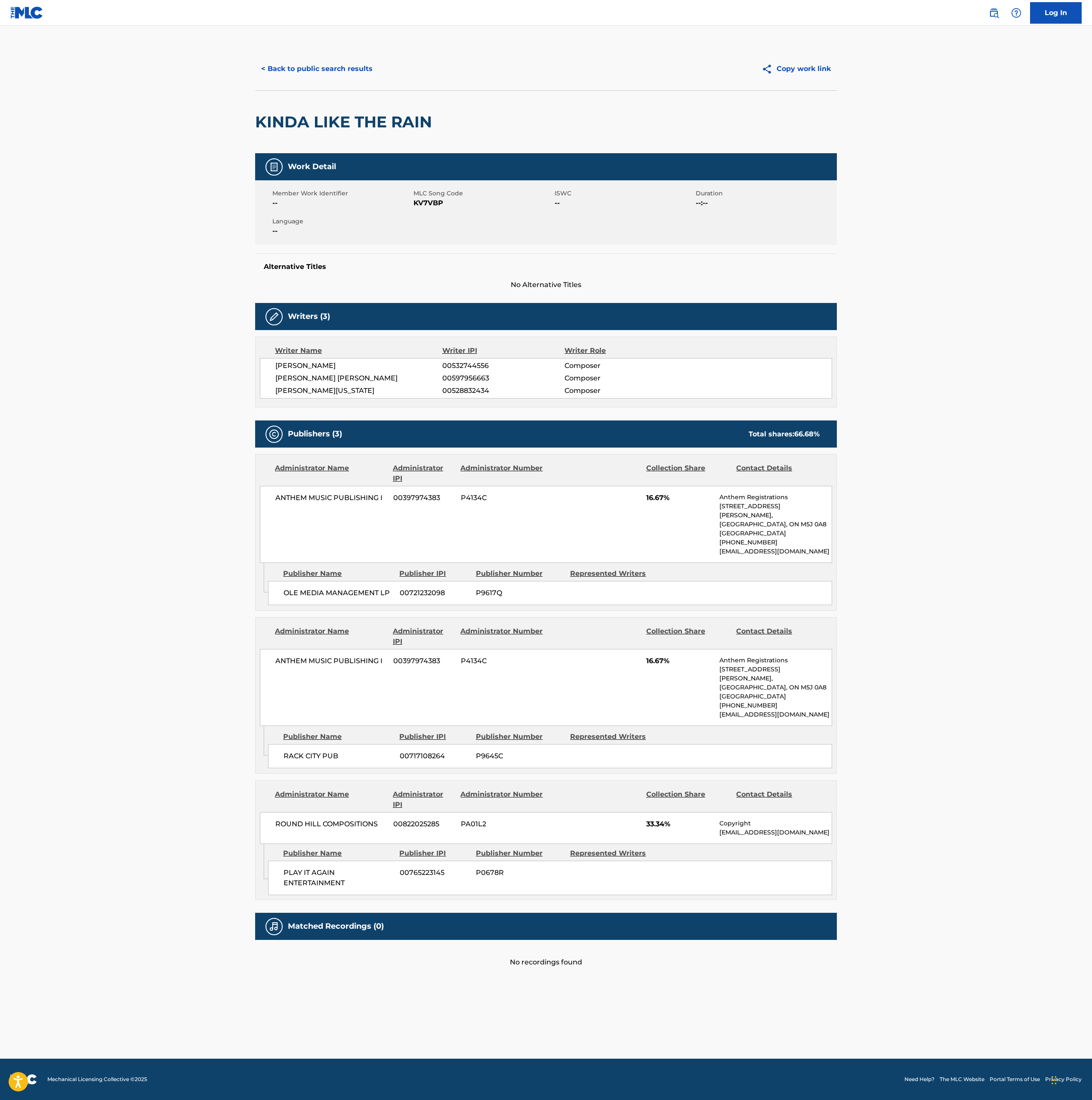
click at [306, 68] on button "< Back to public search results" at bounding box center [316, 69] width 123 height 22
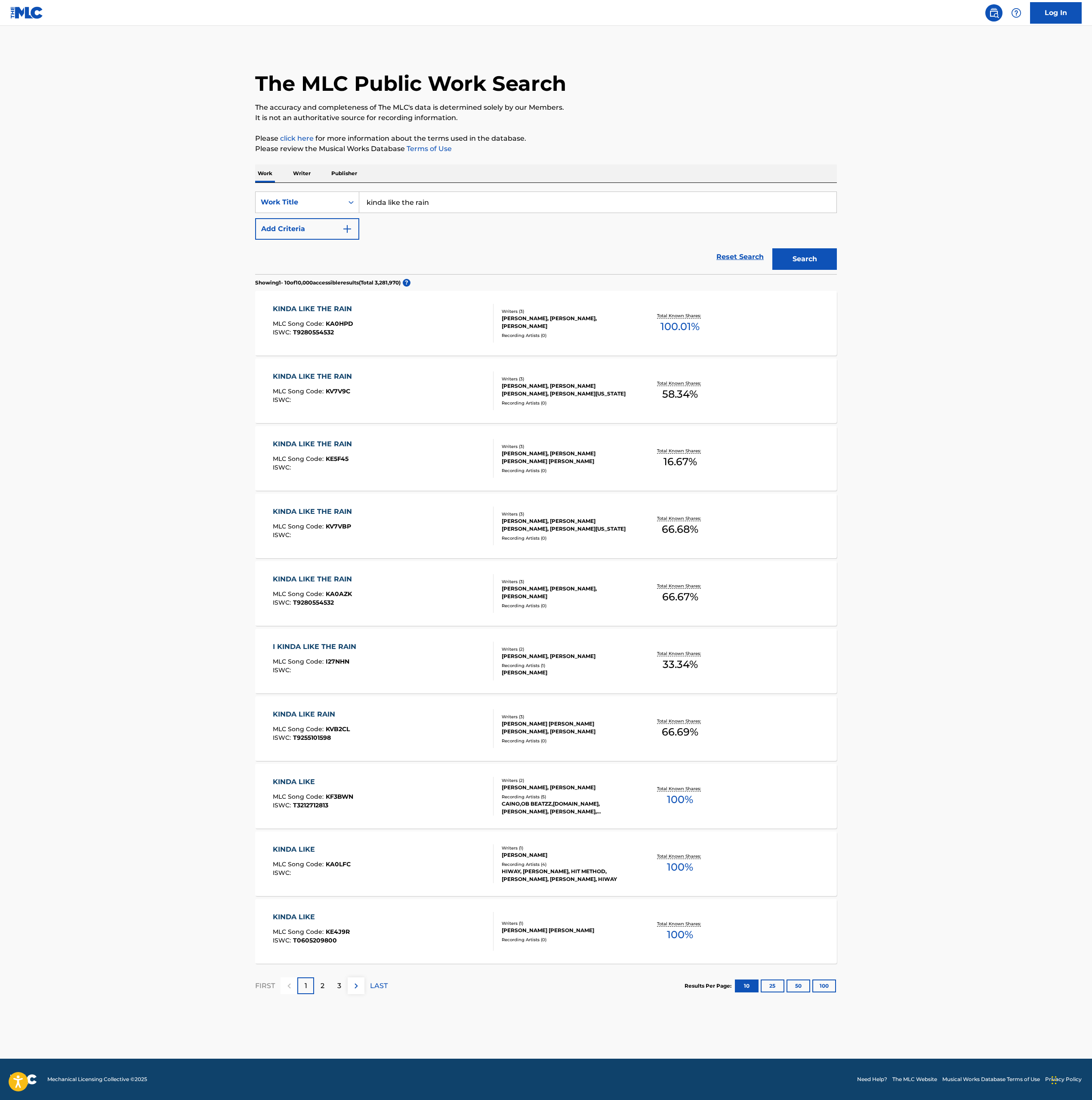
click at [458, 384] on div "KINDA LIKE THE RAIN MLC Song Code : KV7V9C ISWC :" at bounding box center [383, 390] width 221 height 39
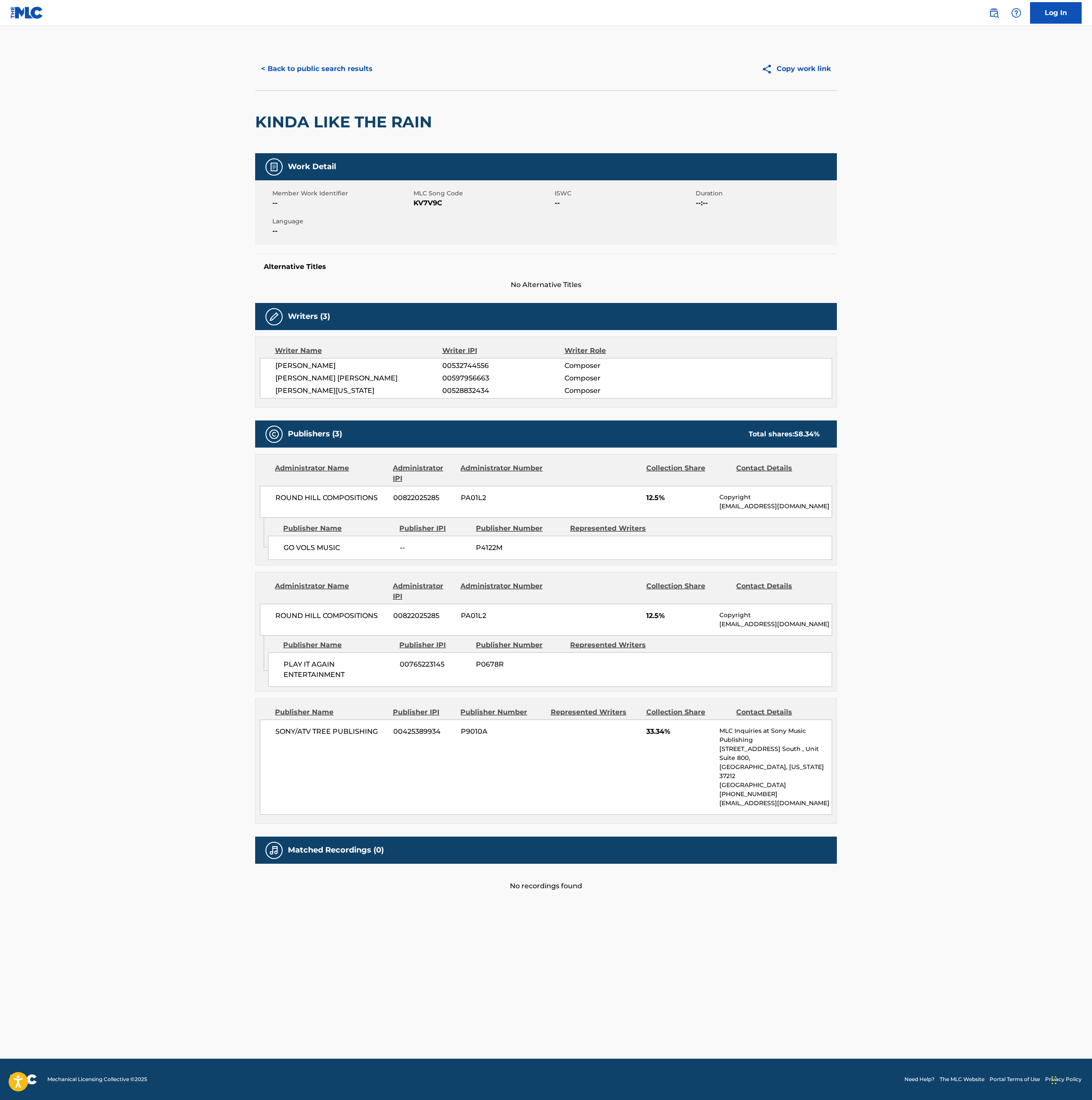
click at [320, 70] on button "< Back to public search results" at bounding box center [316, 69] width 123 height 22
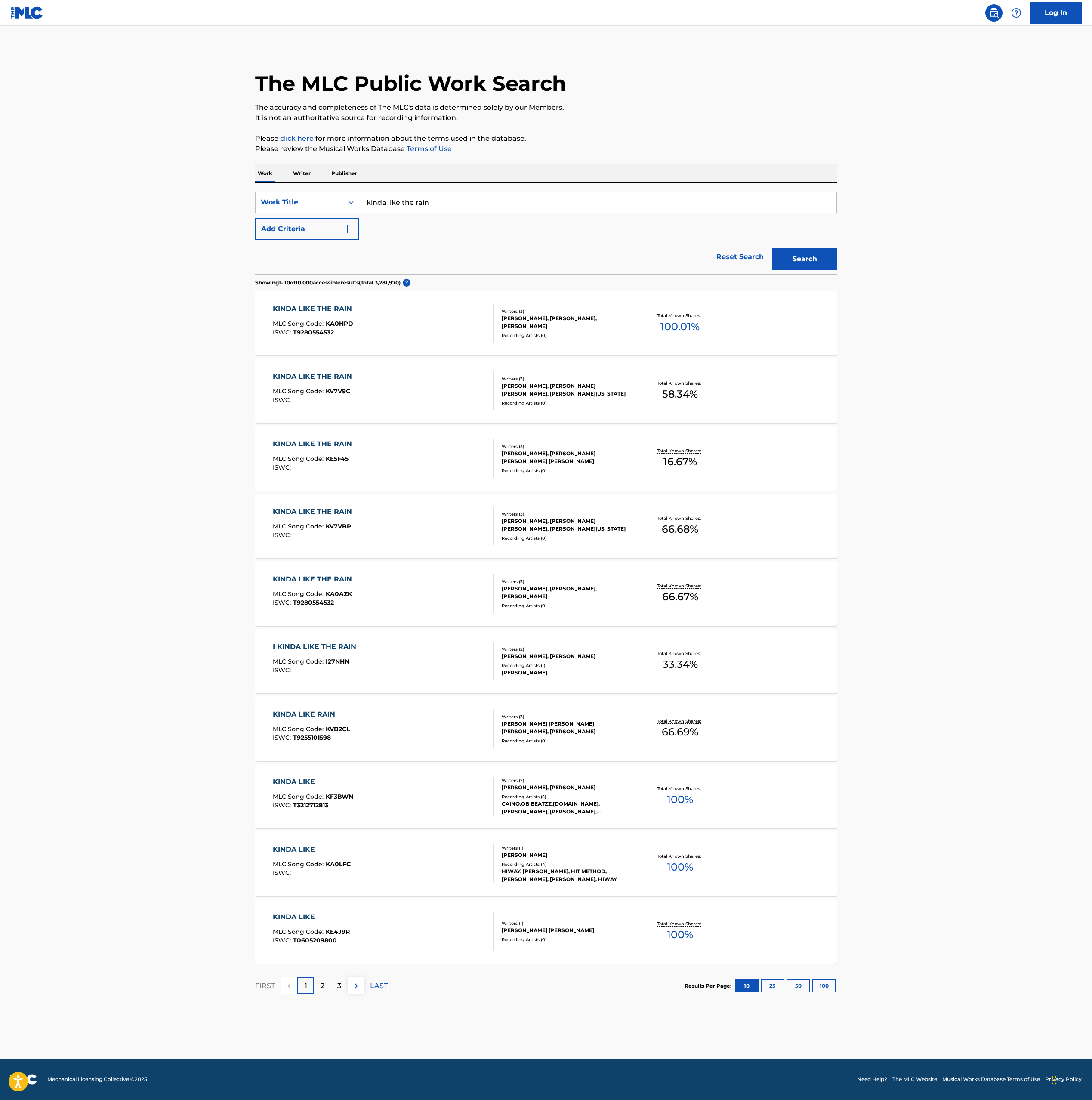
click at [456, 205] on input "kinda like the rain" at bounding box center [597, 201] width 477 height 21
paste input "So This Is The Famous Suicide Squad"
type input "So This Is The Famous Suicide Squad"
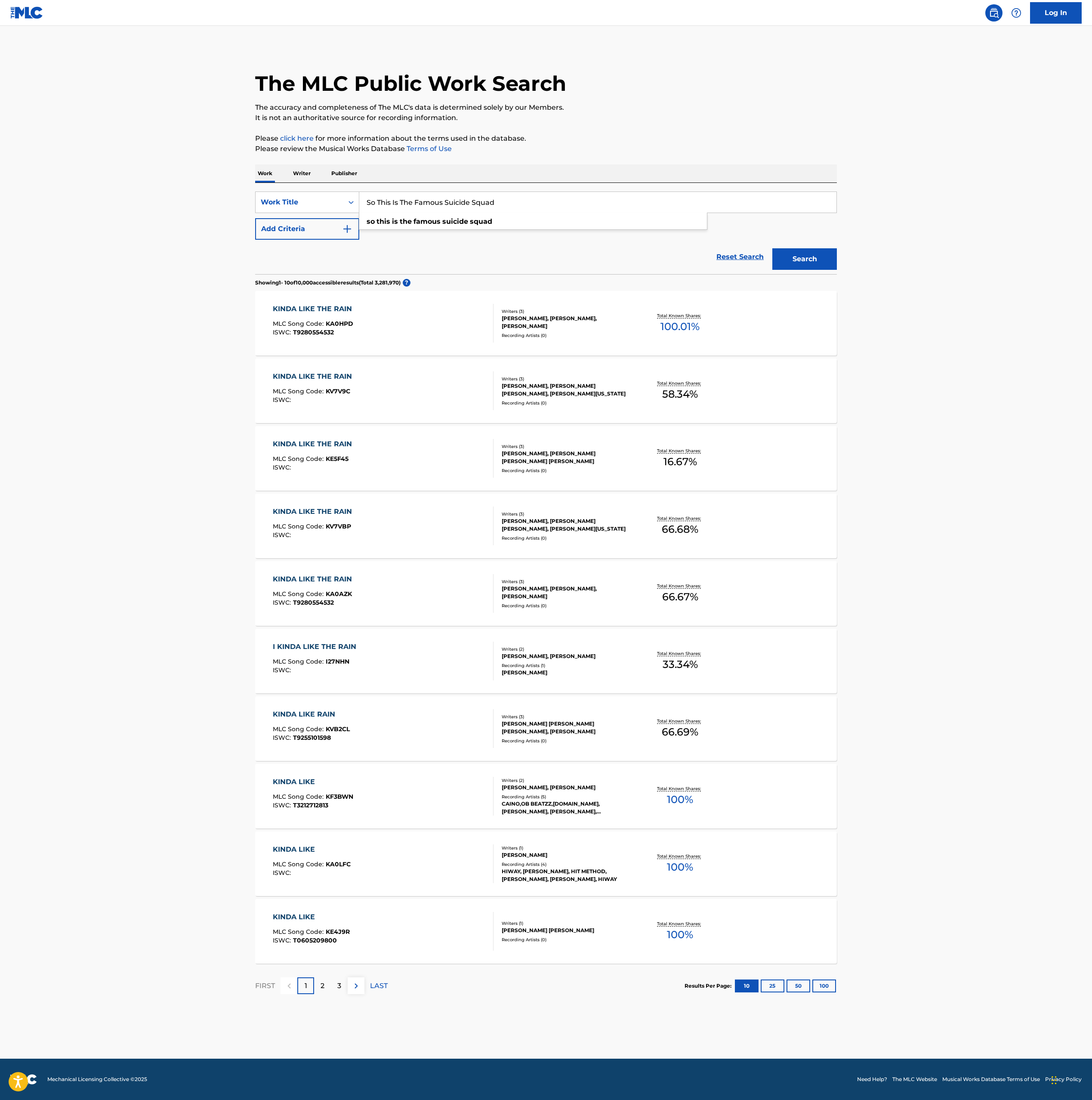
click at [795, 258] on button "Search" at bounding box center [804, 259] width 64 height 22
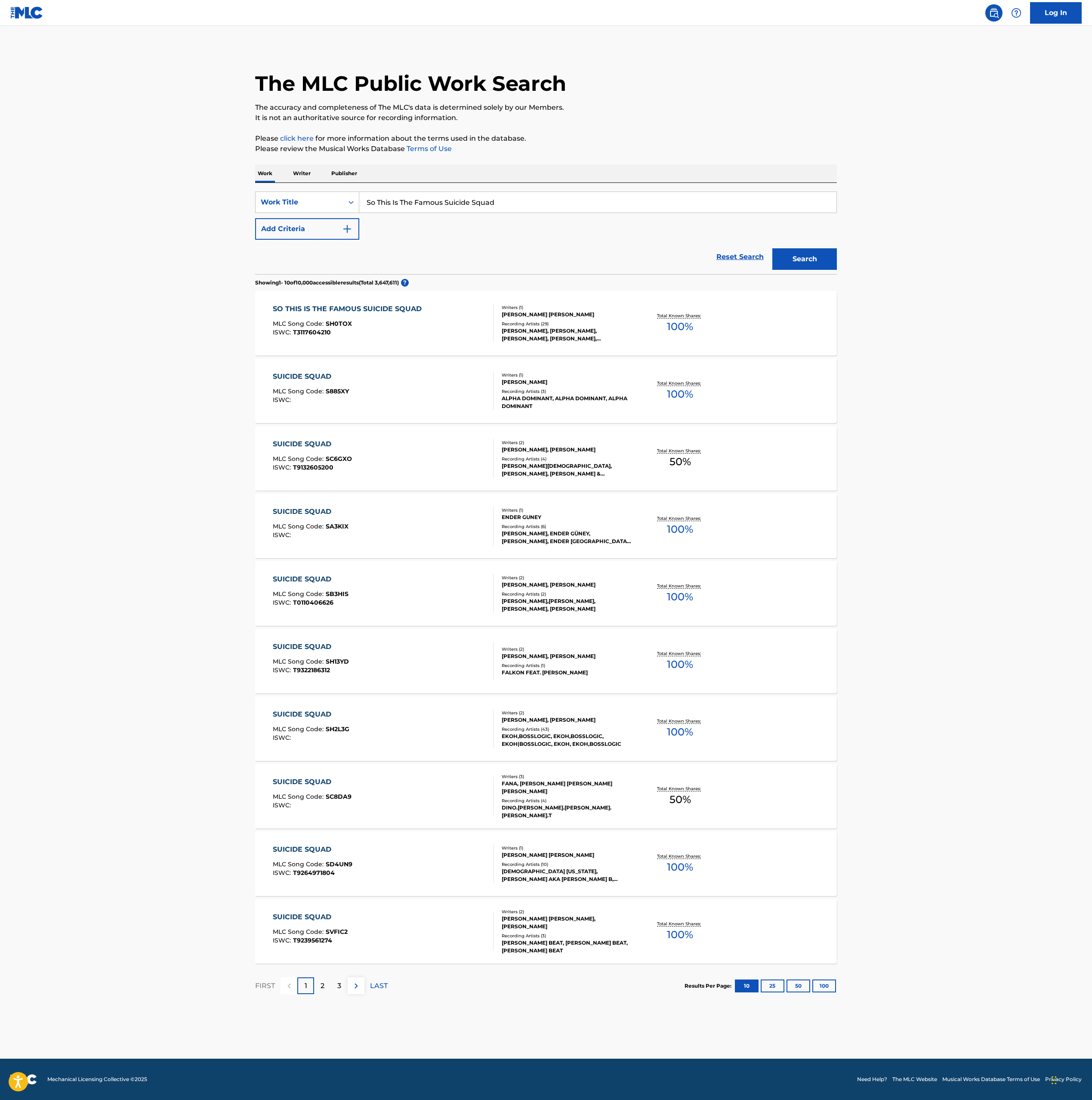
click at [480, 323] on div "SO THIS IS THE FAMOUS SUICIDE SQUAD MLC Song Code : SH0TOX ISWC : T3117604210" at bounding box center [383, 322] width 221 height 39
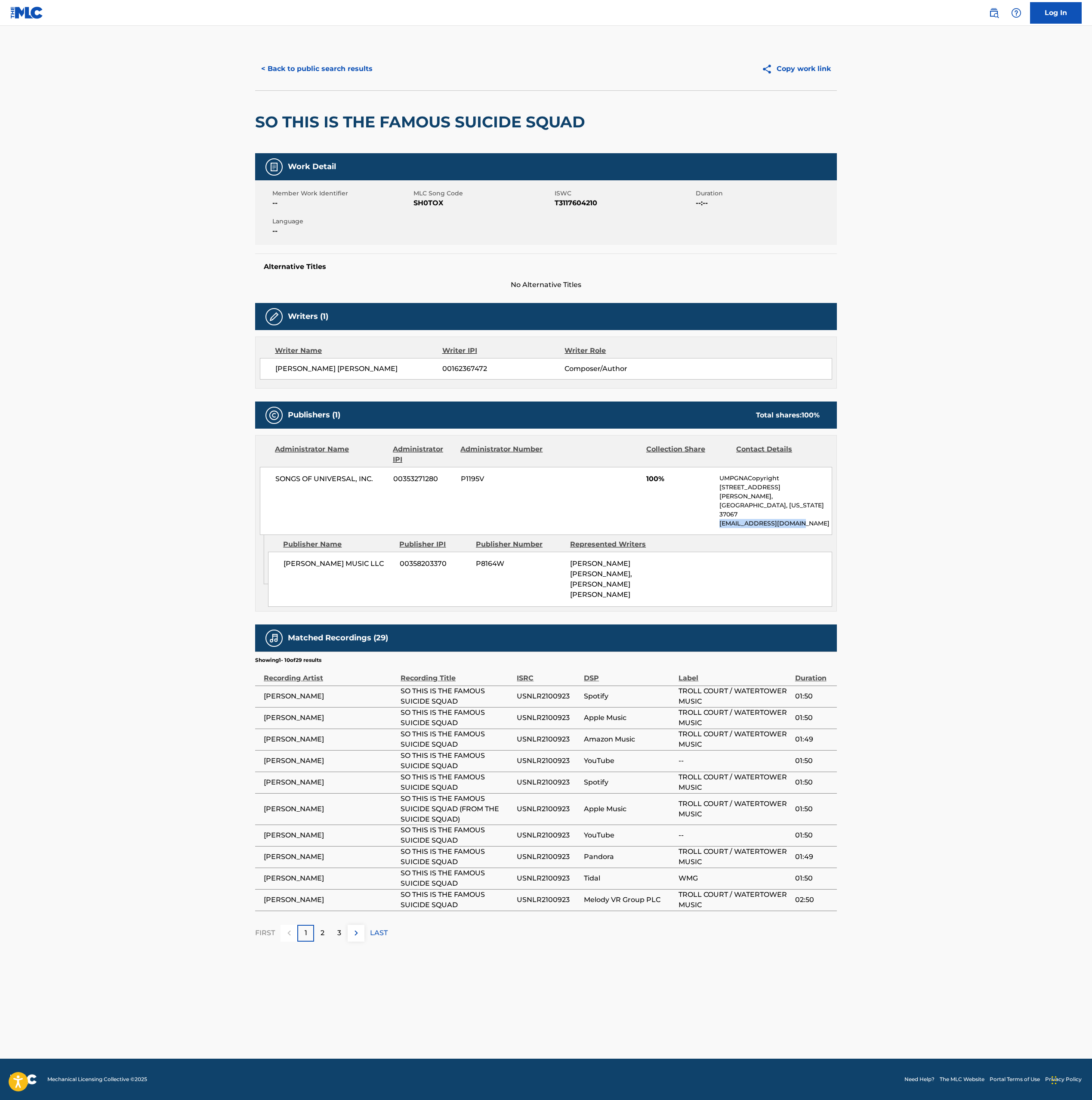
drag, startPoint x: 717, startPoint y: 507, endPoint x: 803, endPoint y: 508, distance: 86.0
click at [803, 508] on div "SONGS OF UNIVERSAL, INC. 00353271280 P1195V 100% UMPGNACopyright [STREET_ADDRES…" at bounding box center [546, 501] width 572 height 68
copy p "[EMAIL_ADDRESS][DOMAIN_NAME]"
click at [341, 67] on button "< Back to public search results" at bounding box center [316, 69] width 123 height 22
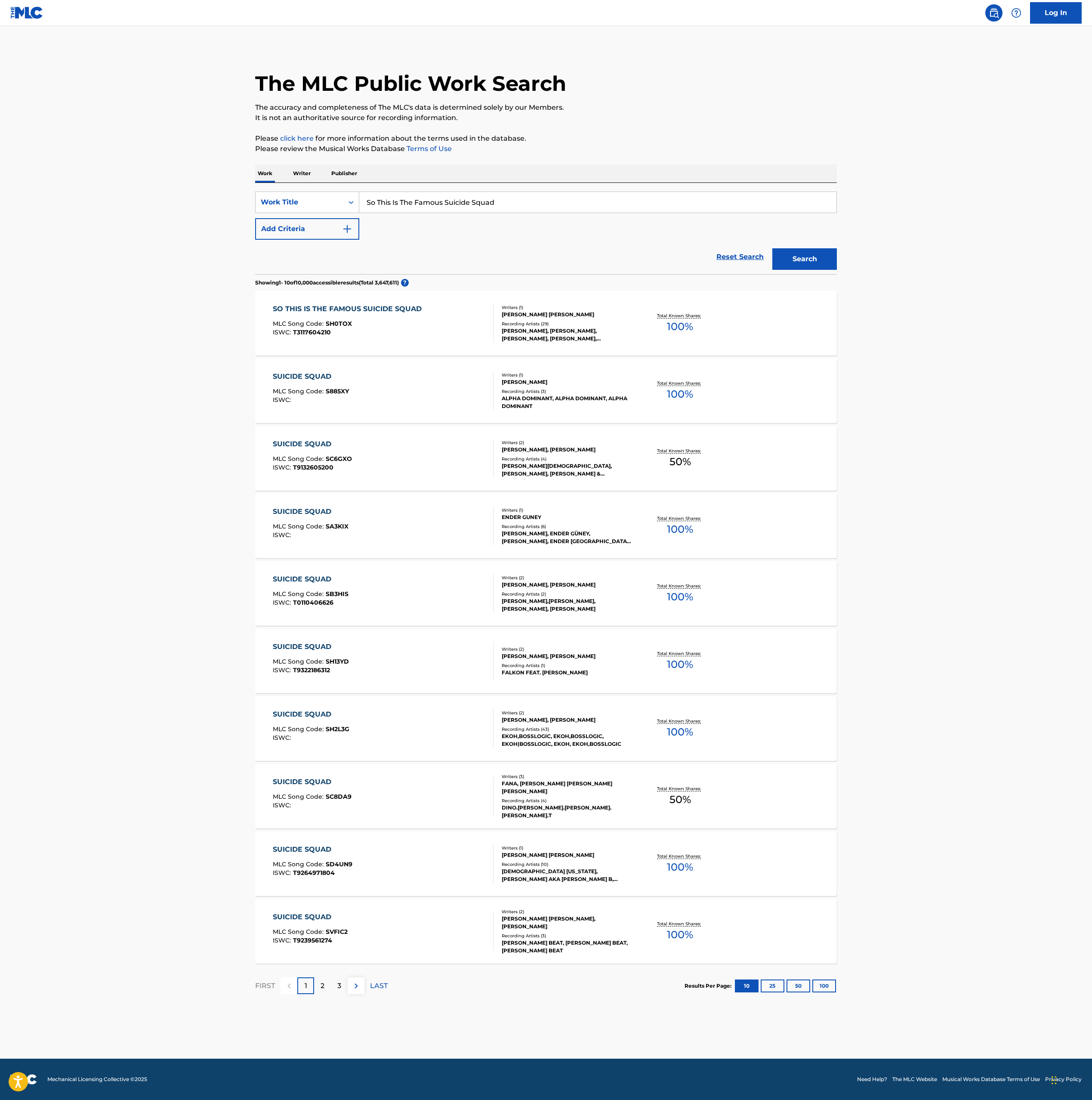
click at [461, 200] on input "So This Is The Famous Suicide Squad" at bounding box center [597, 201] width 477 height 21
click at [419, 208] on input "So This Is The Famous Suicide Squad" at bounding box center [597, 201] width 477 height 21
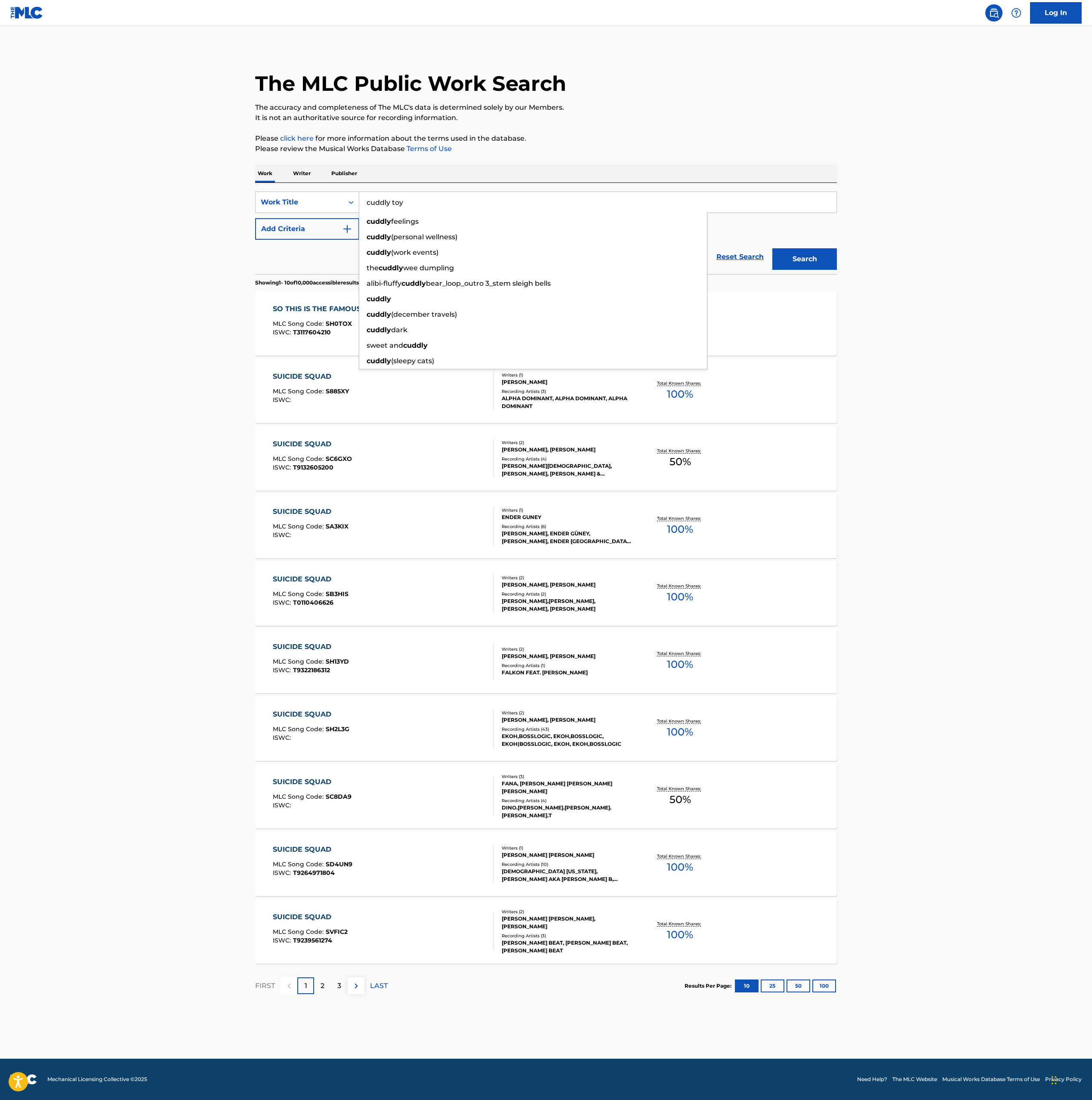
type input "cuddly toy"
click at [773, 248] on button "Search" at bounding box center [804, 259] width 64 height 22
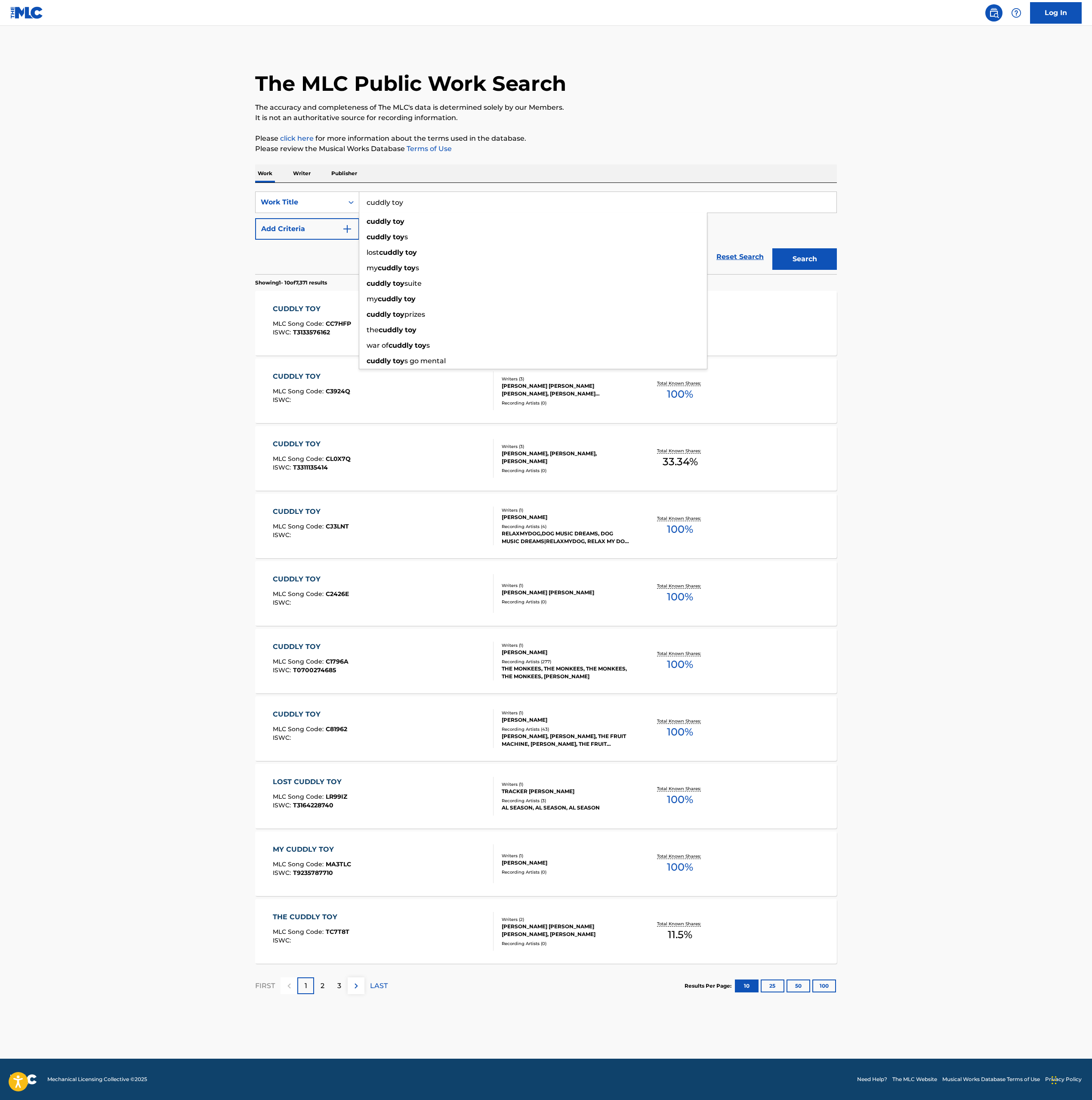
click at [68, 345] on main "The MLC Public Work Search The accuracy and completeness of The MLC's data is d…" at bounding box center [546, 542] width 1092 height 1033
click at [311, 220] on button "Add Criteria" at bounding box center [306, 229] width 104 height 22
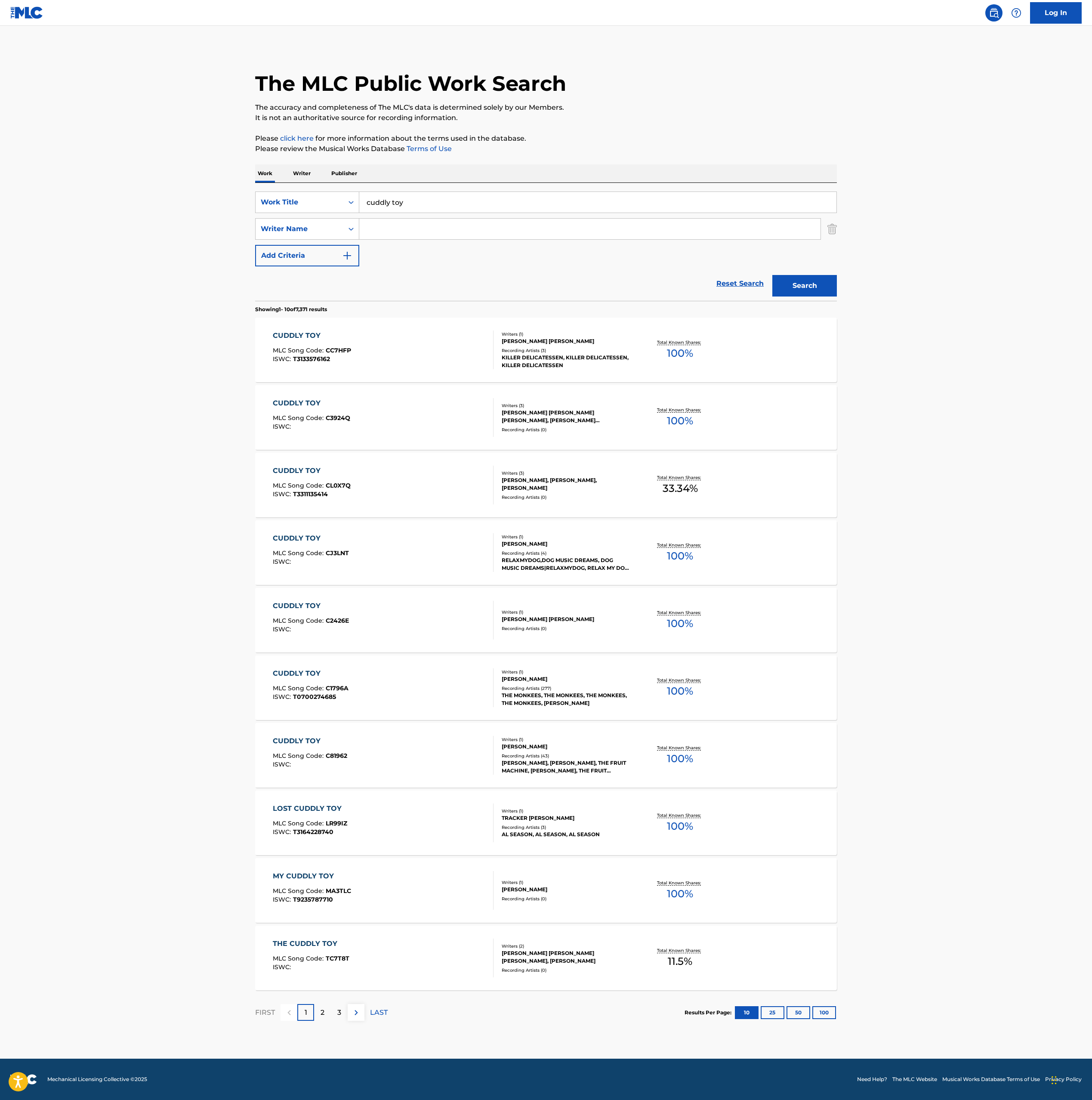
drag, startPoint x: 438, startPoint y: 217, endPoint x: 441, endPoint y: 236, distance: 19.2
click at [441, 218] on div "SearchWithCriteria1c6c2c61-a879-4890-b98b-e412047c9d96 Work Title cuddly toy Se…" at bounding box center [546, 228] width 581 height 74
click at [441, 236] on input "Search Form" at bounding box center [589, 228] width 461 height 21
paste input "[PERSON_NAME]"
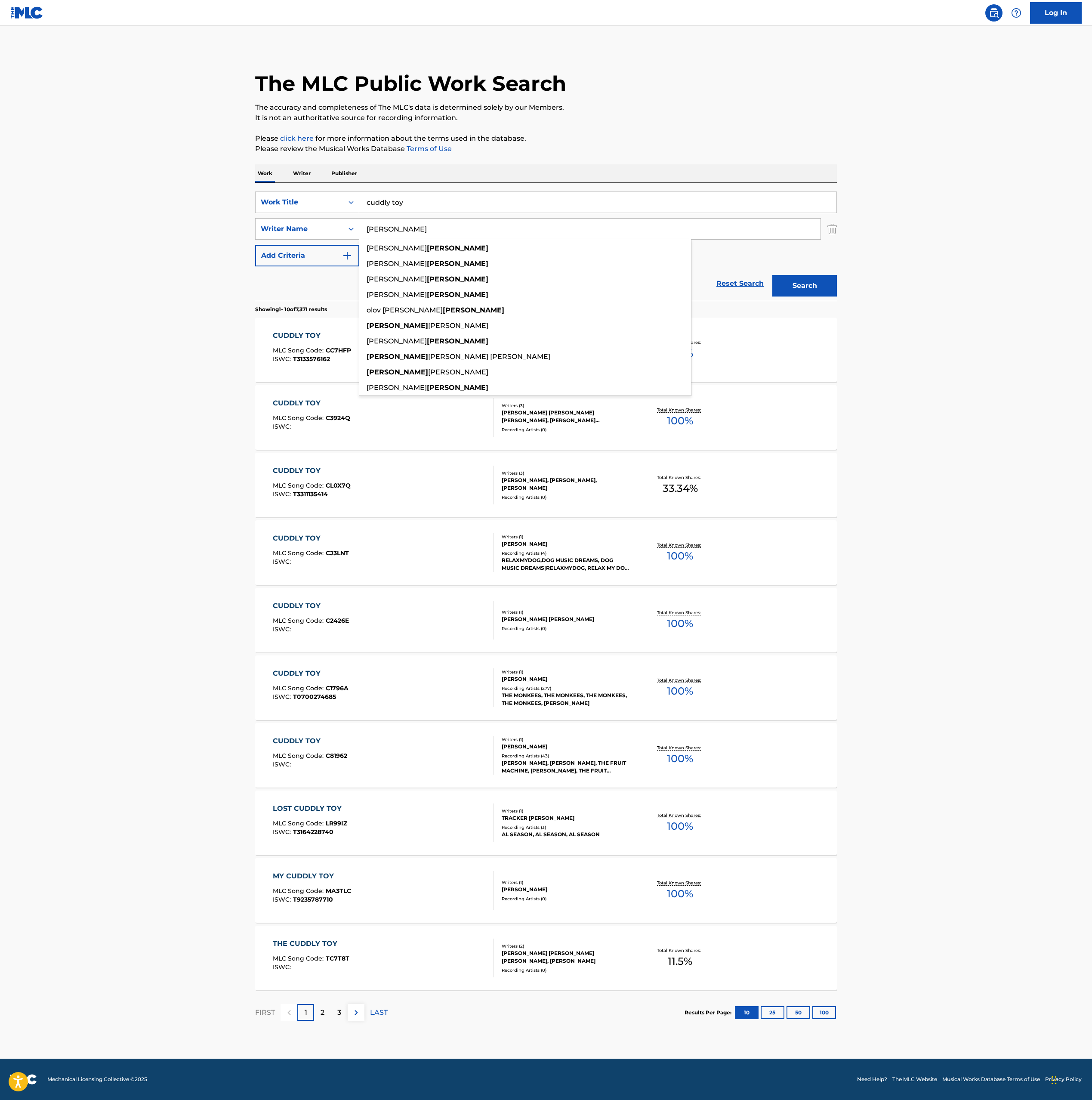
type input "[PERSON_NAME]"
click at [833, 291] on button "Search" at bounding box center [804, 286] width 64 height 22
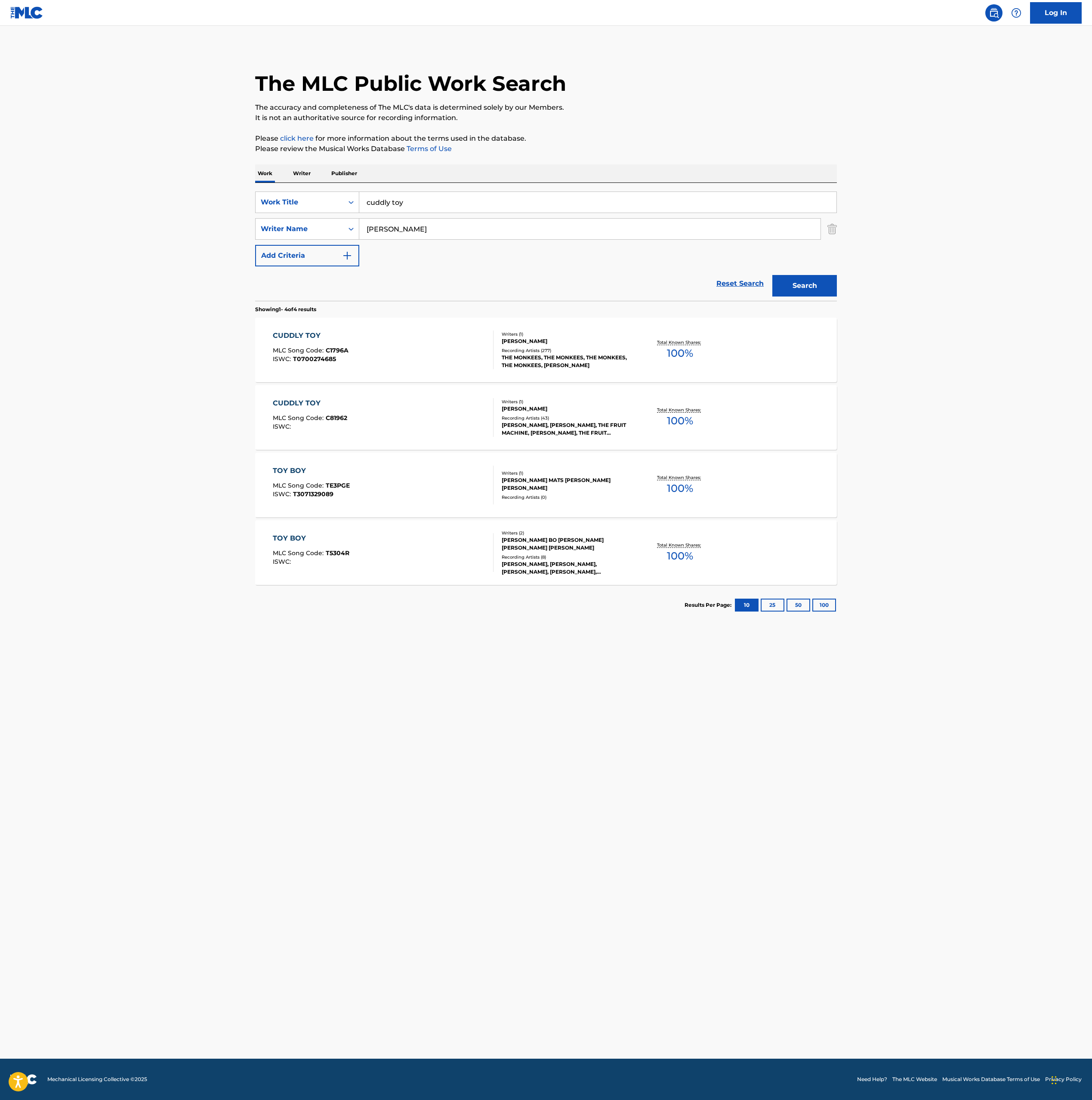
click at [502, 352] on div "Recording Artists ( 277 )" at bounding box center [566, 350] width 130 height 7
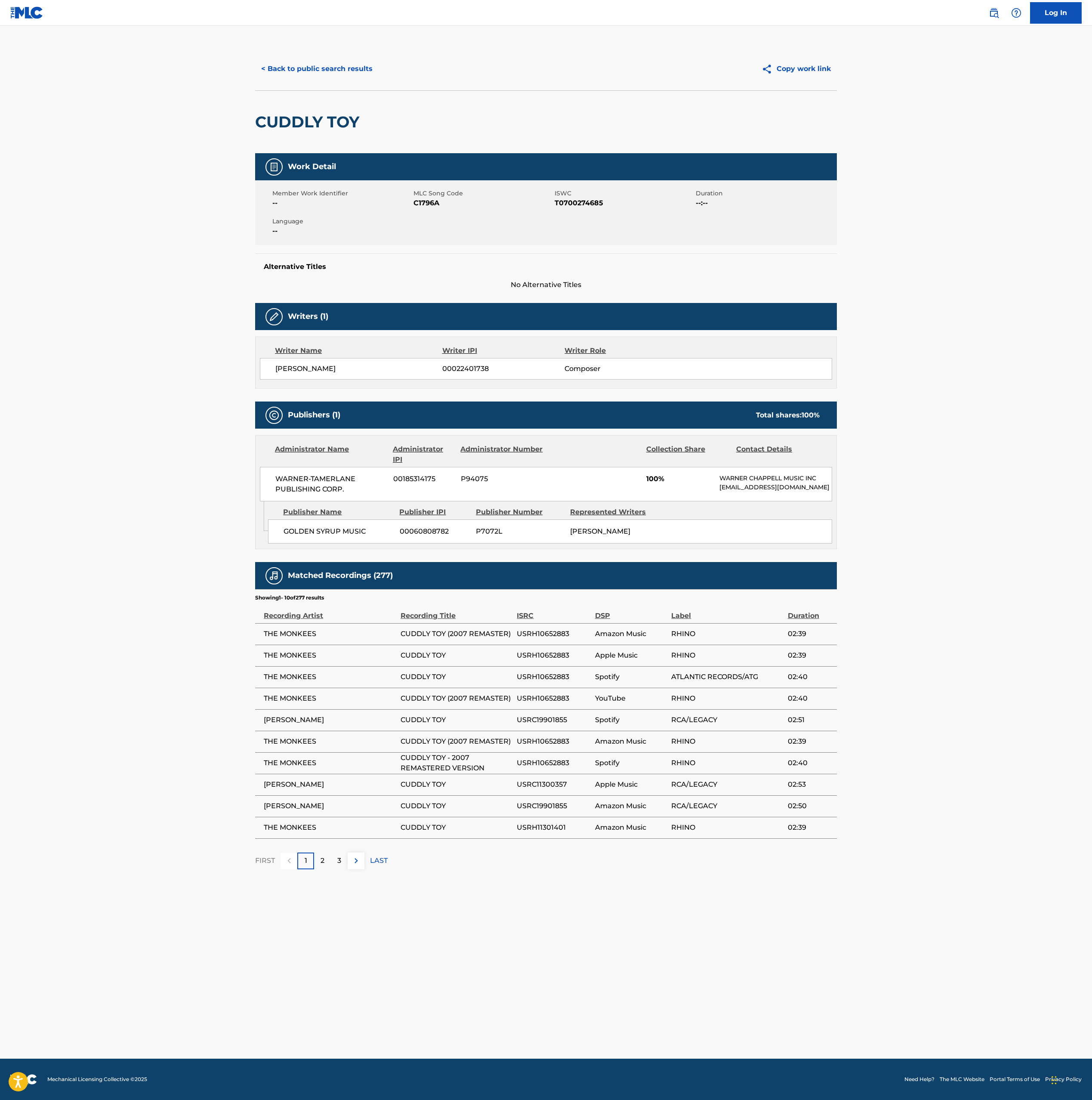
click at [308, 73] on button "< Back to public search results" at bounding box center [316, 69] width 123 height 22
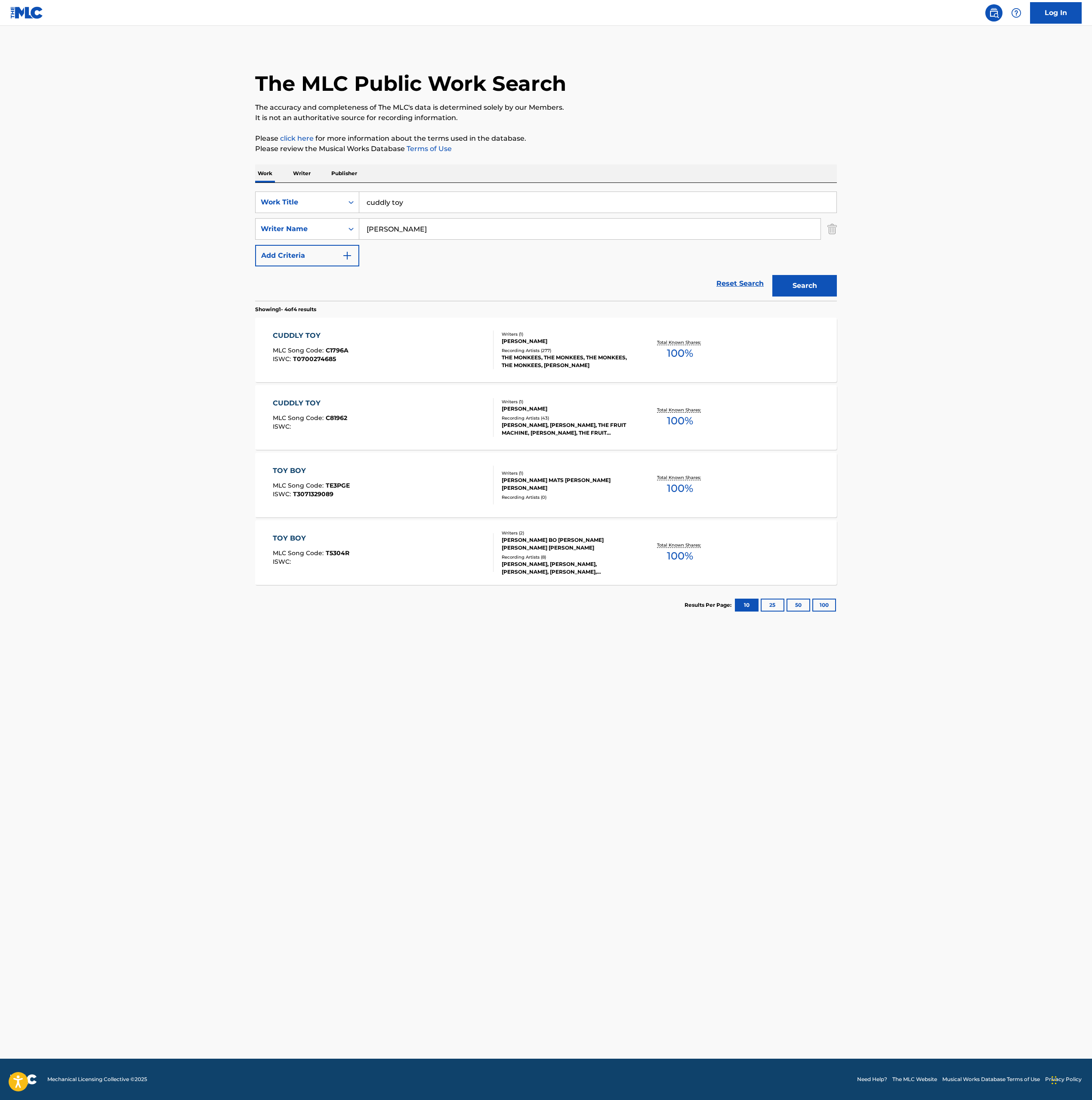
click at [413, 426] on div "CUDDLY TOY MLC Song Code : C81962 ISWC :" at bounding box center [383, 417] width 221 height 39
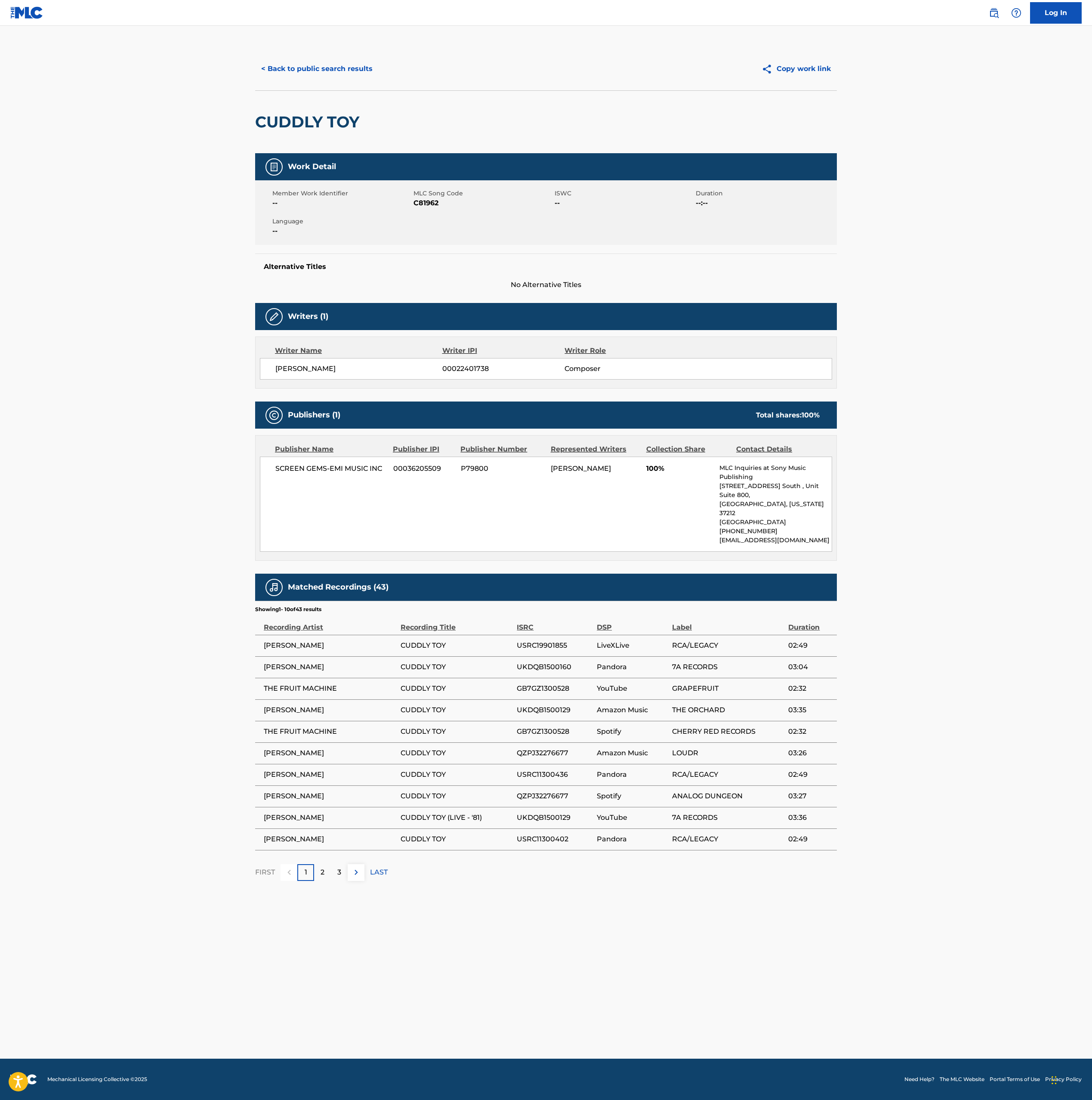
click at [343, 71] on button "< Back to public search results" at bounding box center [316, 69] width 123 height 22
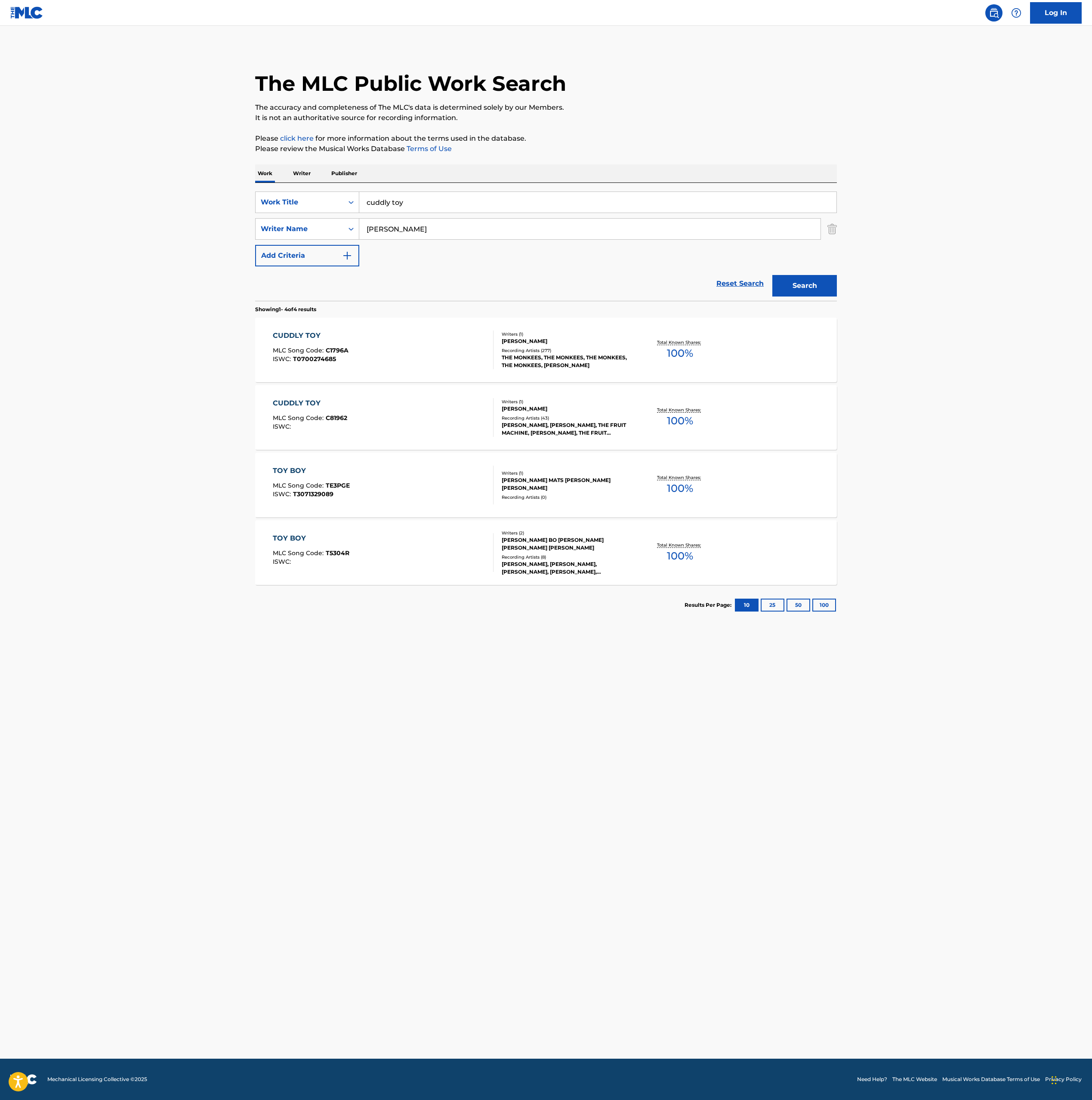
click at [898, 328] on main "The MLC Public Work Search The accuracy and completeness of The MLC's data is d…" at bounding box center [546, 542] width 1092 height 1033
